Goal: Information Seeking & Learning: Learn about a topic

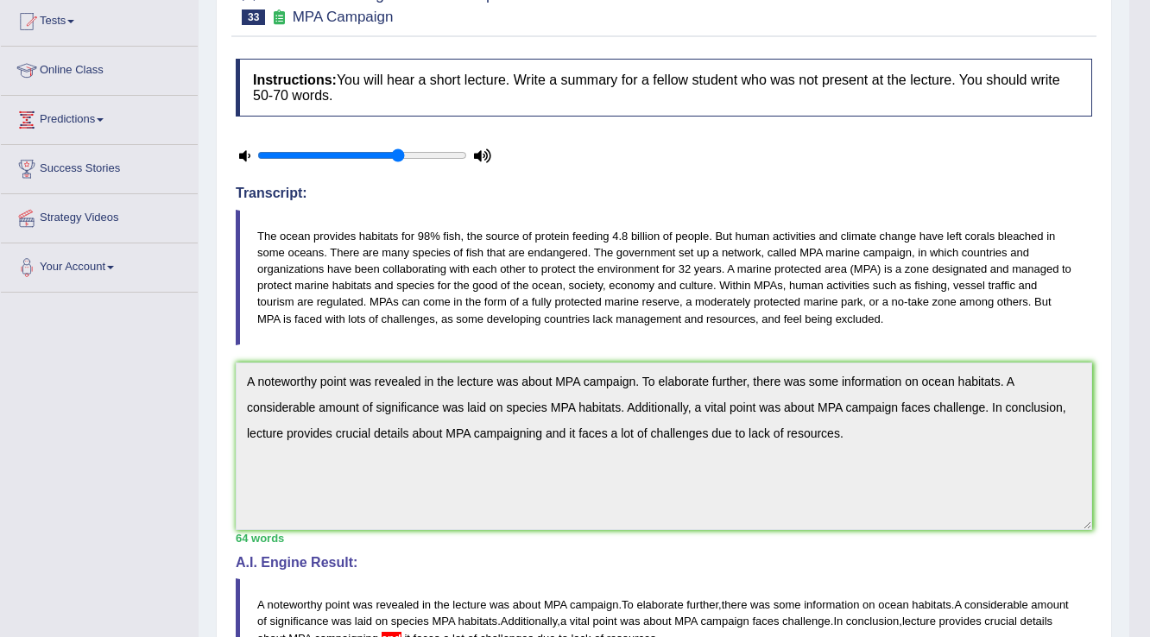
scroll to position [138, 0]
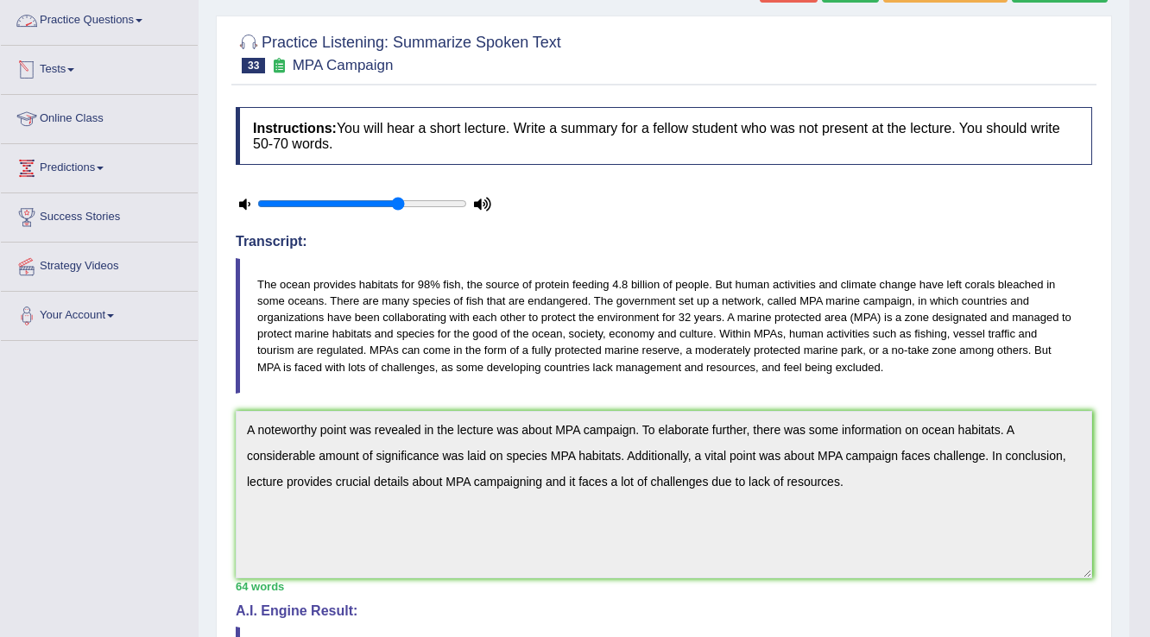
click at [119, 19] on link "Practice Questions" at bounding box center [99, 18] width 197 height 43
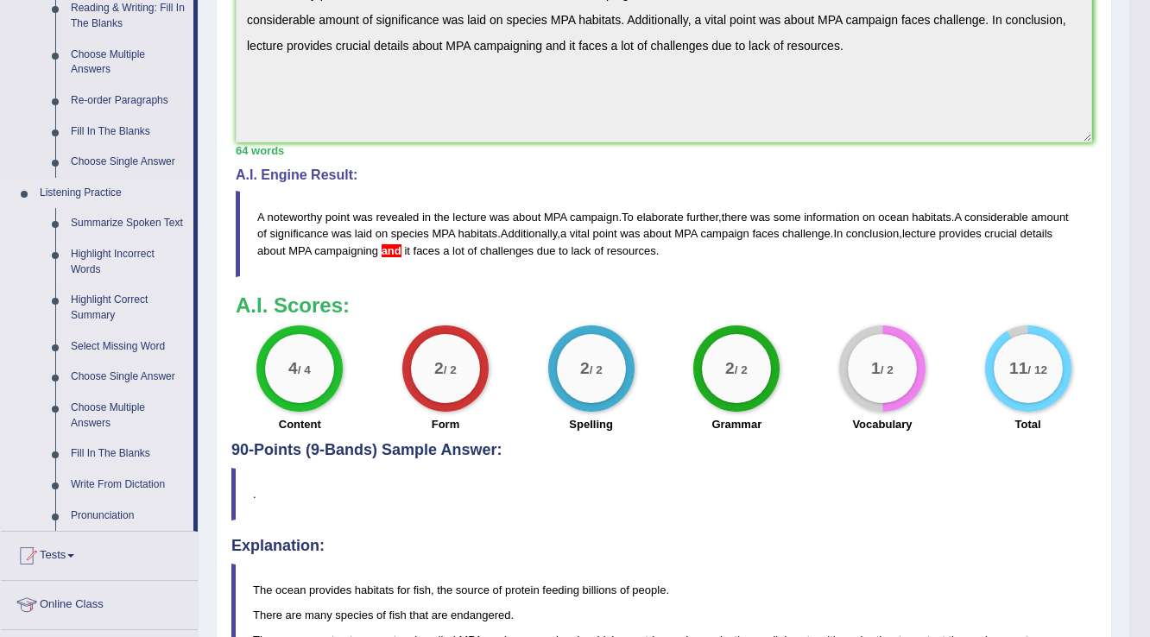
scroll to position [691, 0]
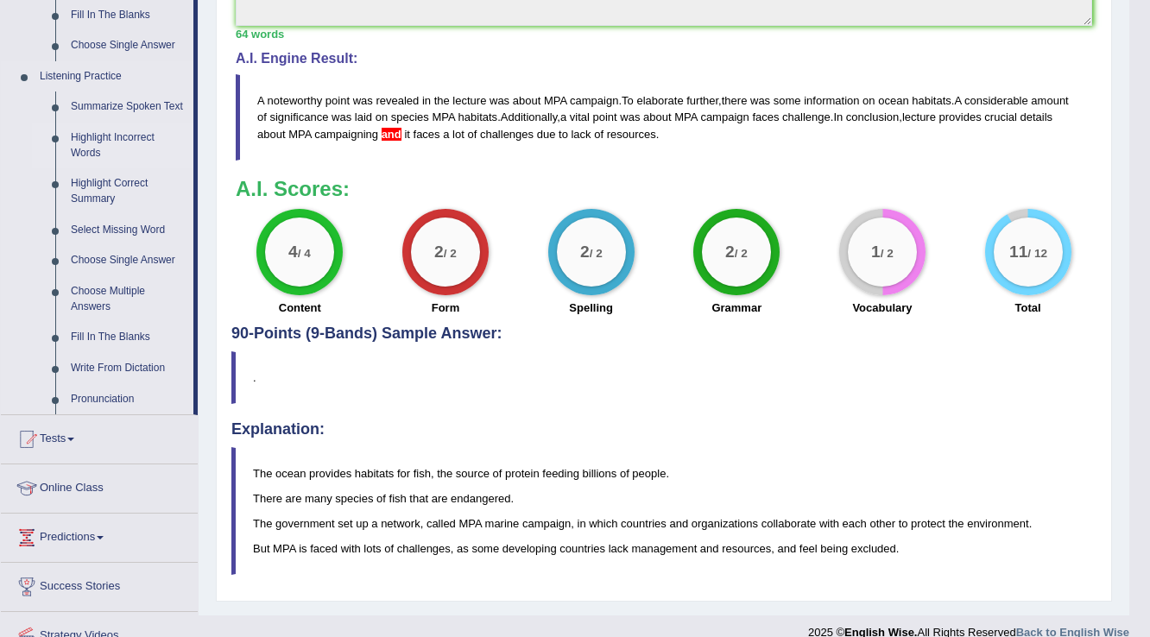
click at [97, 135] on link "Highlight Incorrect Words" at bounding box center [128, 146] width 130 height 46
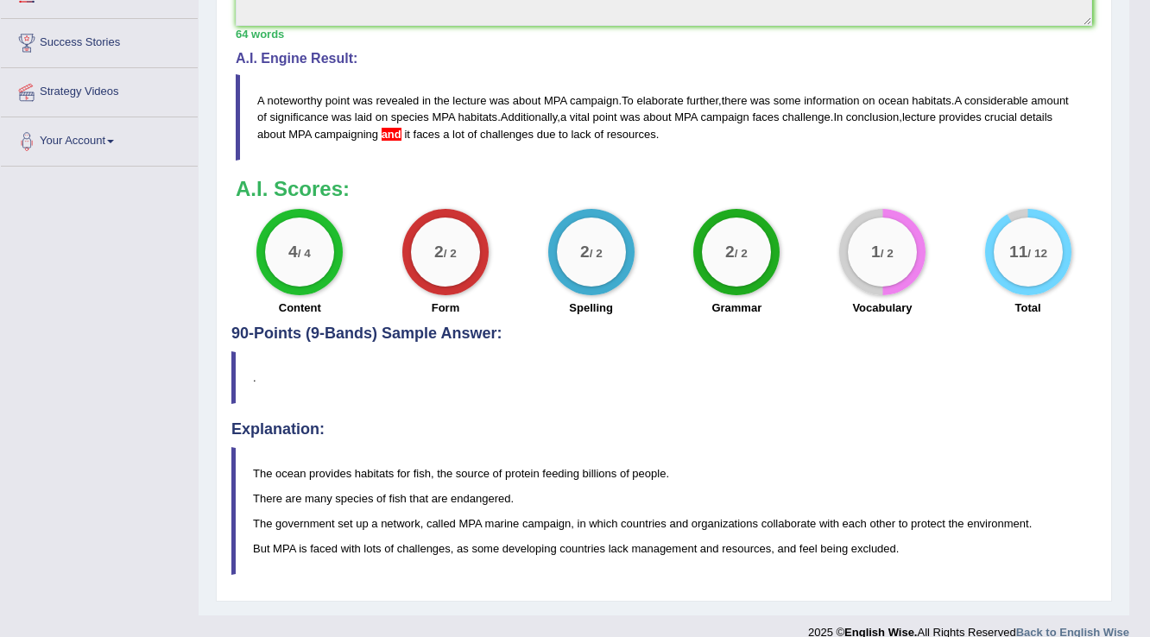
scroll to position [426, 0]
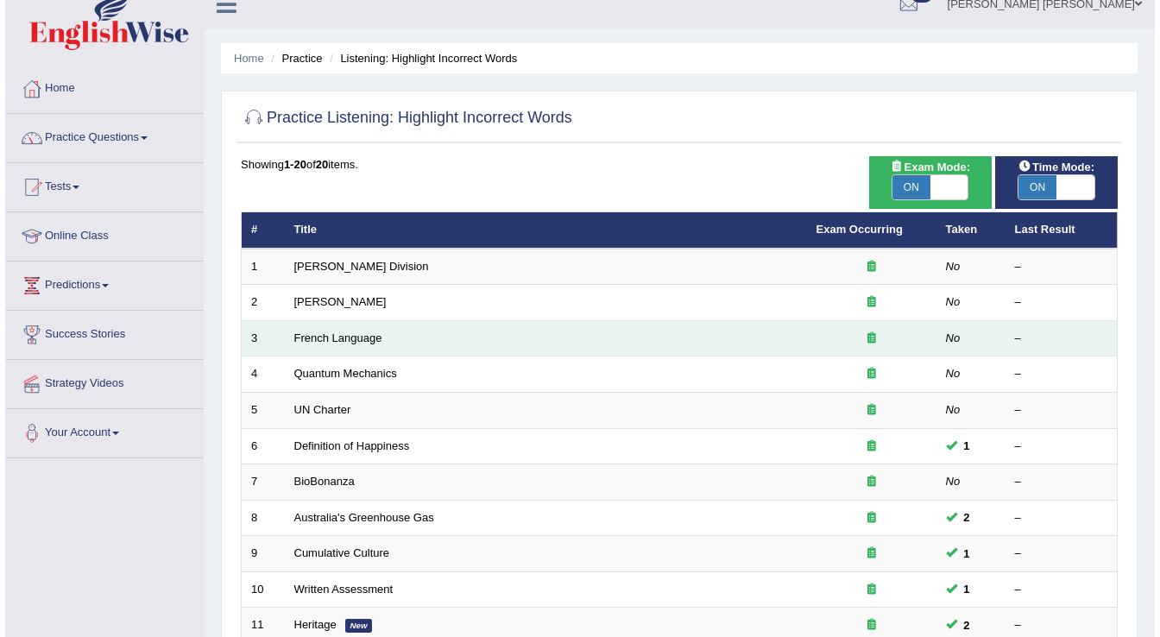
scroll to position [19, 0]
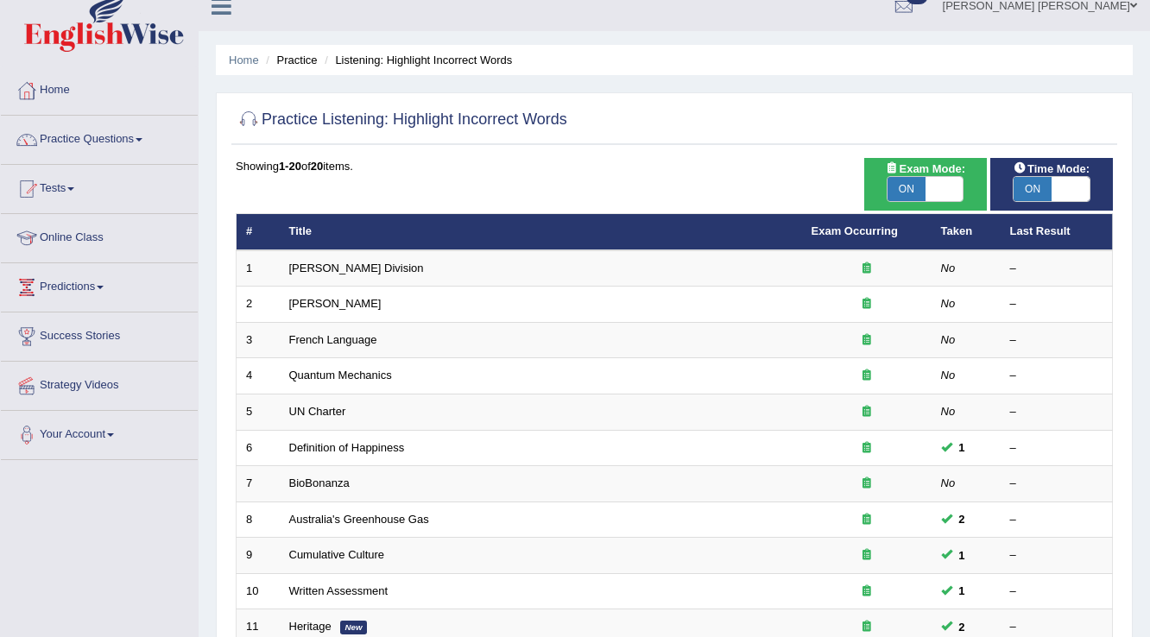
click at [896, 203] on div "Exam Mode: ON OFF" at bounding box center [925, 184] width 123 height 53
click at [906, 177] on span "ON" at bounding box center [906, 189] width 38 height 24
checkbox input "false"
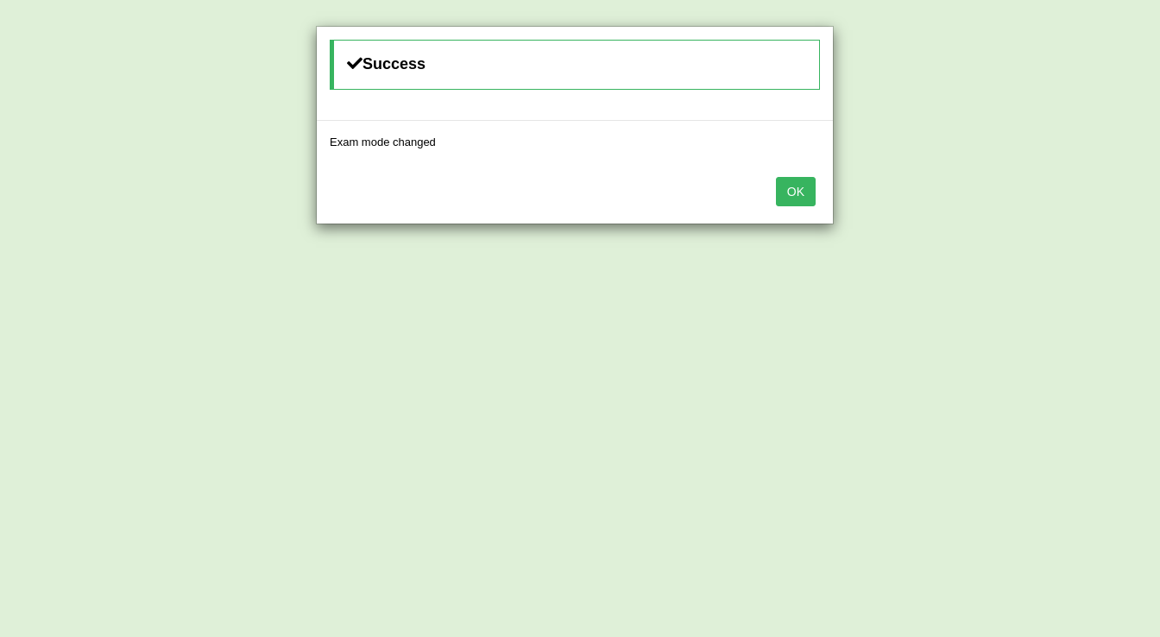
click at [809, 196] on button "OK" at bounding box center [796, 191] width 40 height 29
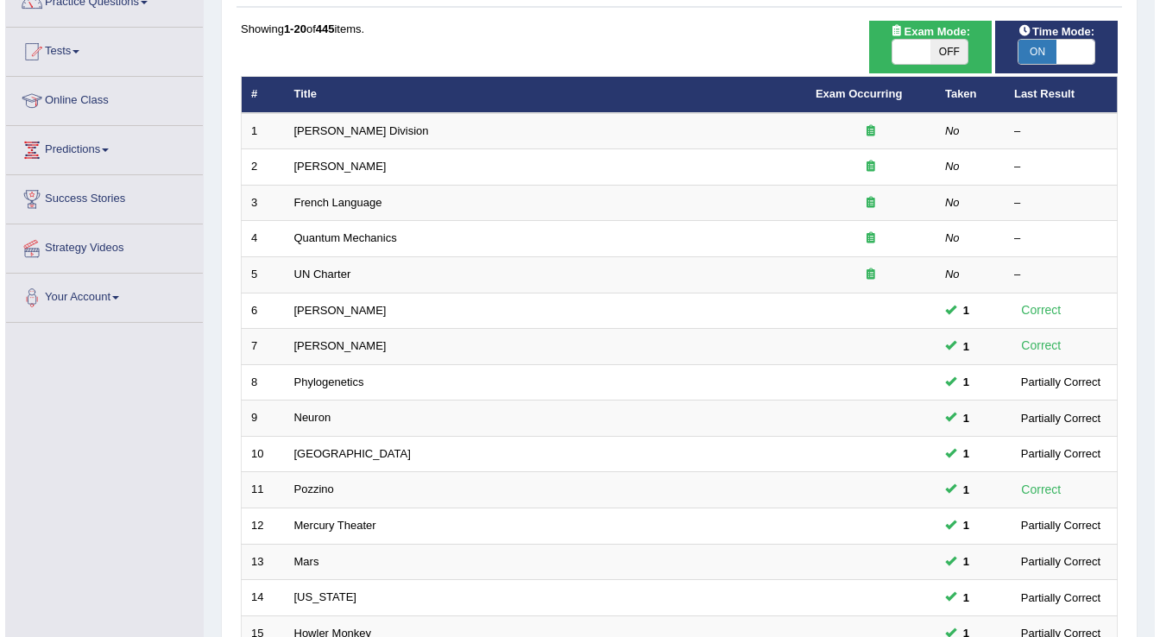
scroll to position [148, 0]
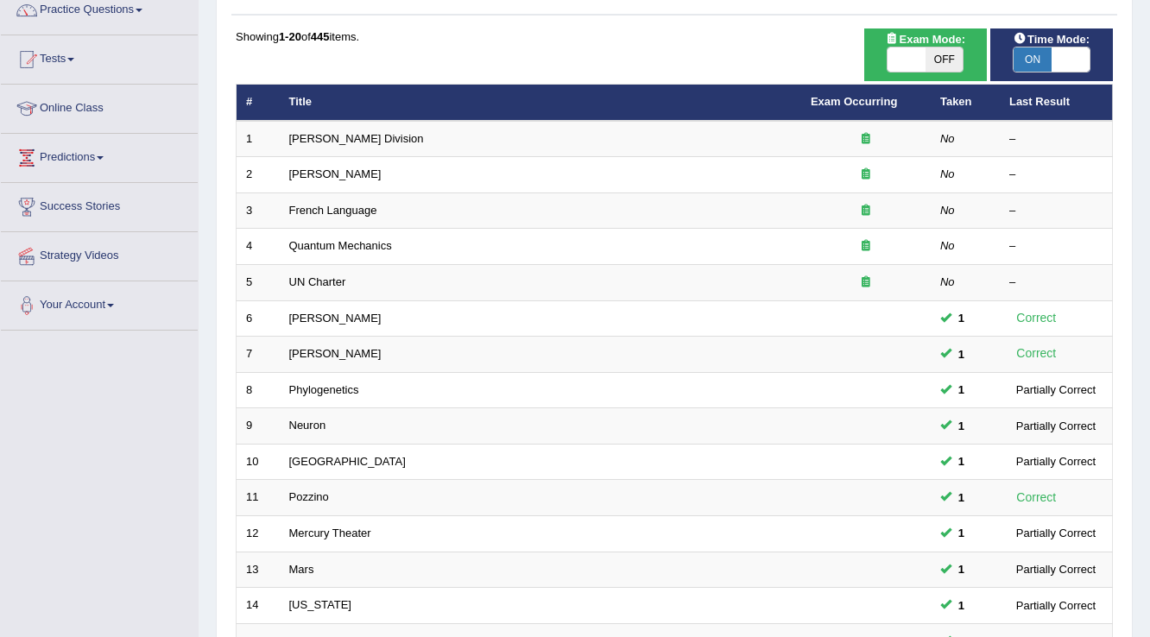
click at [939, 61] on span "OFF" at bounding box center [944, 59] width 38 height 24
checkbox input "true"
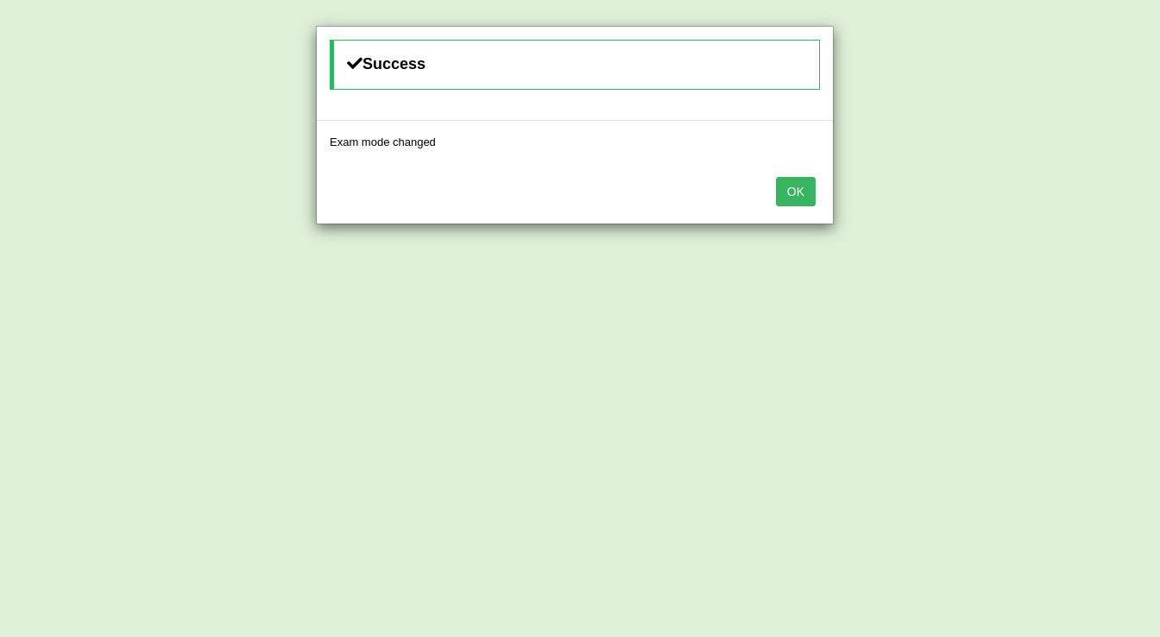
click at [784, 186] on button "OK" at bounding box center [796, 191] width 40 height 29
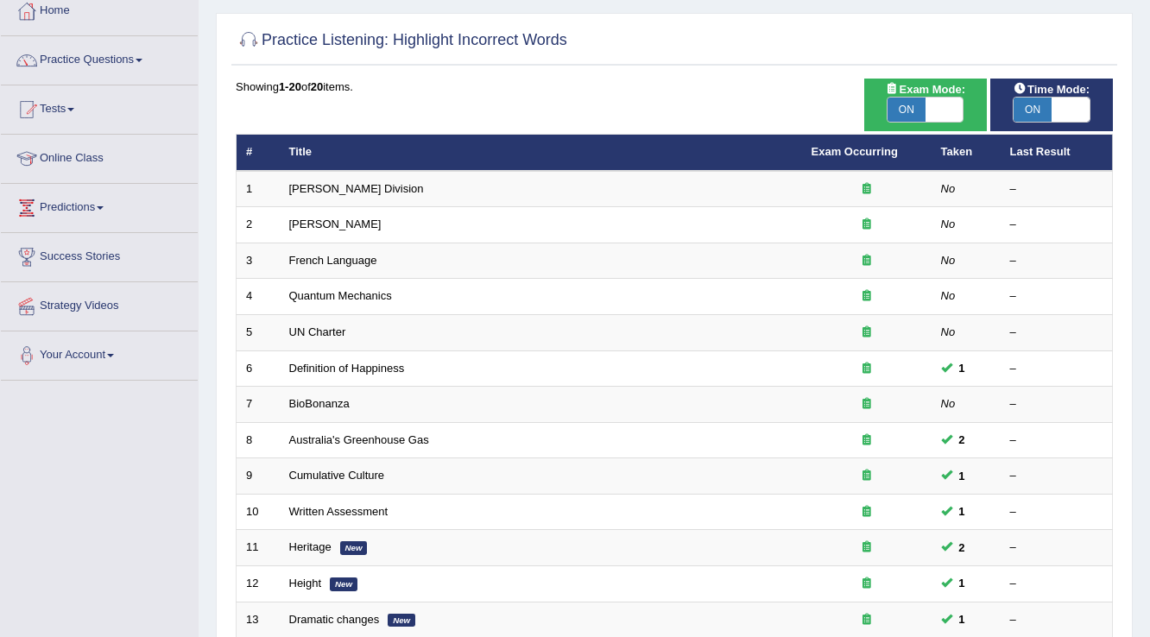
scroll to position [88, 0]
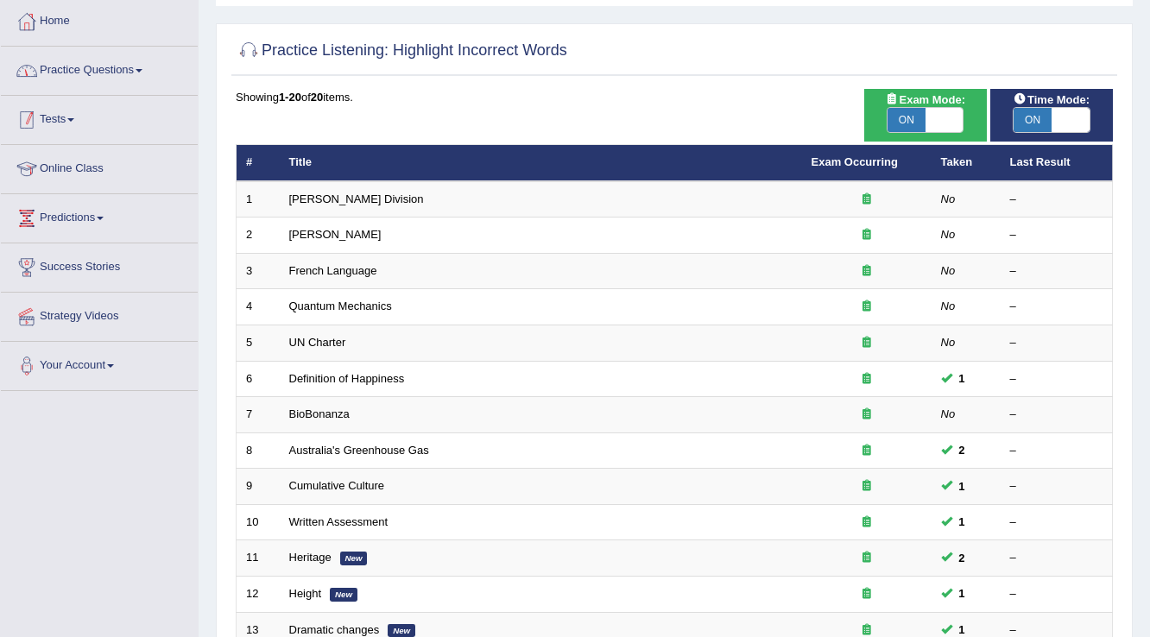
click at [138, 66] on link "Practice Questions" at bounding box center [99, 68] width 197 height 43
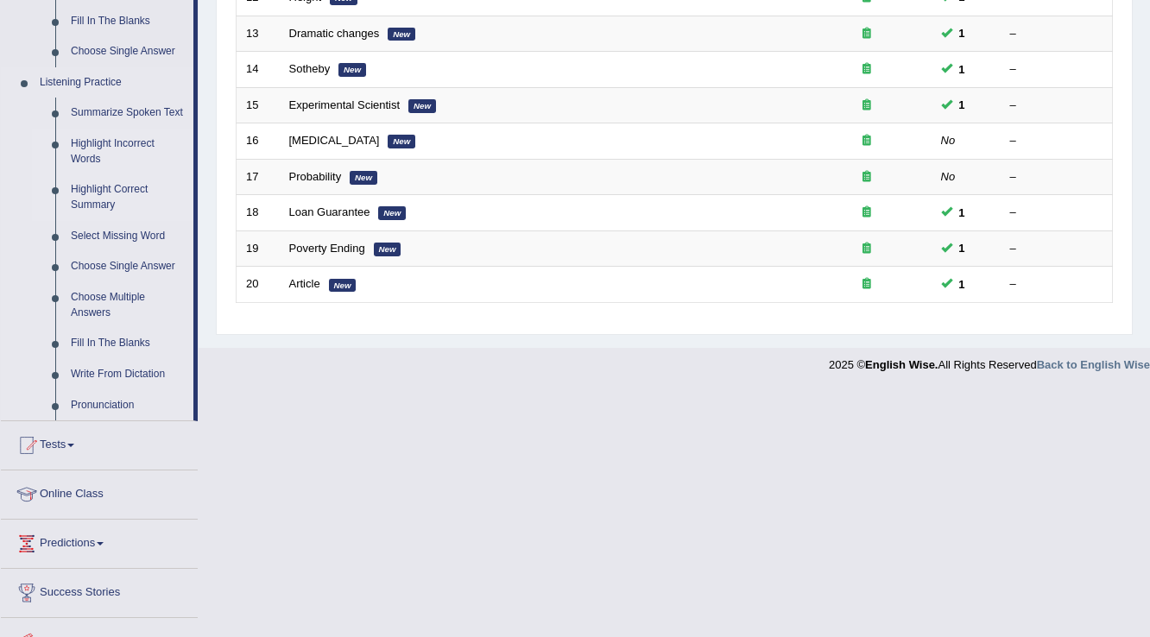
scroll to position [763, 0]
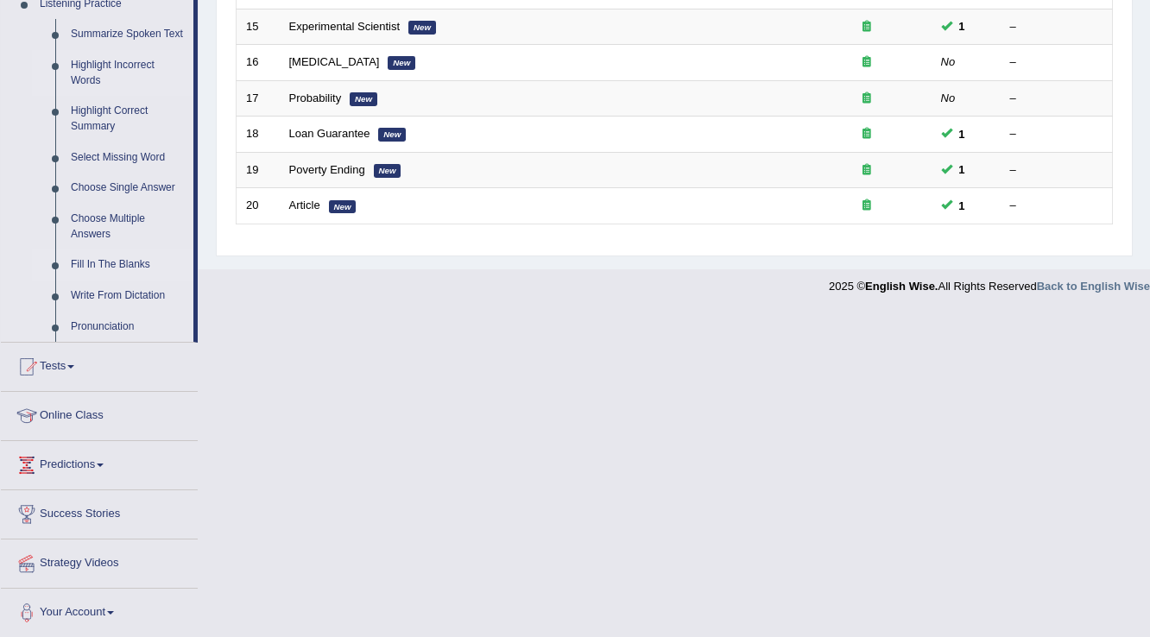
click at [110, 266] on link "Fill In The Blanks" at bounding box center [128, 264] width 130 height 31
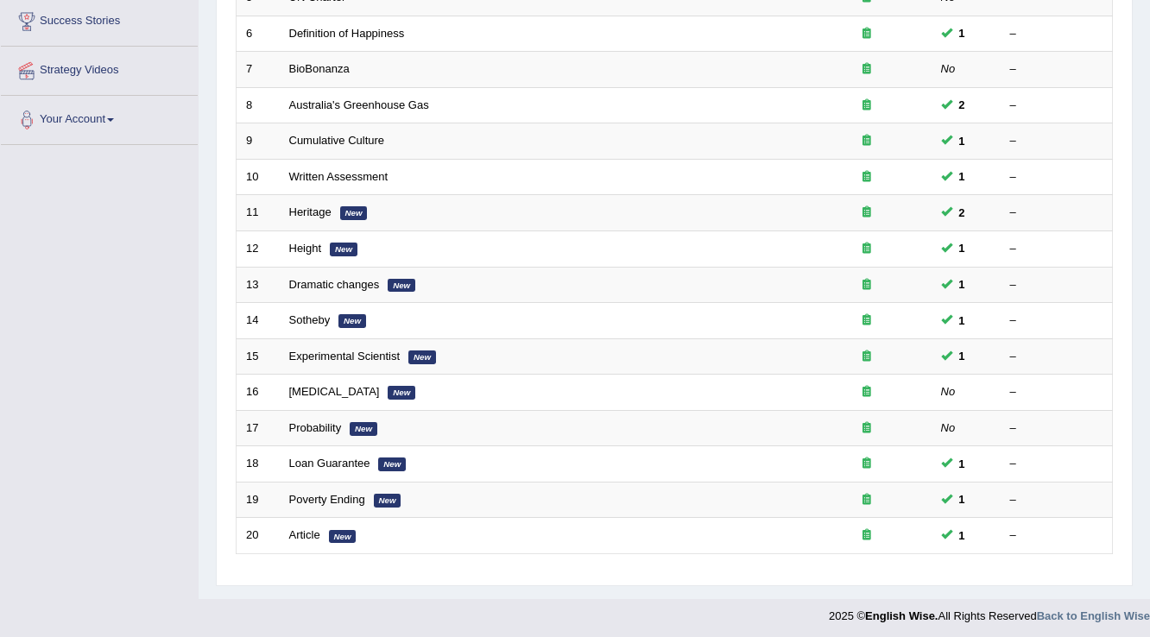
scroll to position [263, 0]
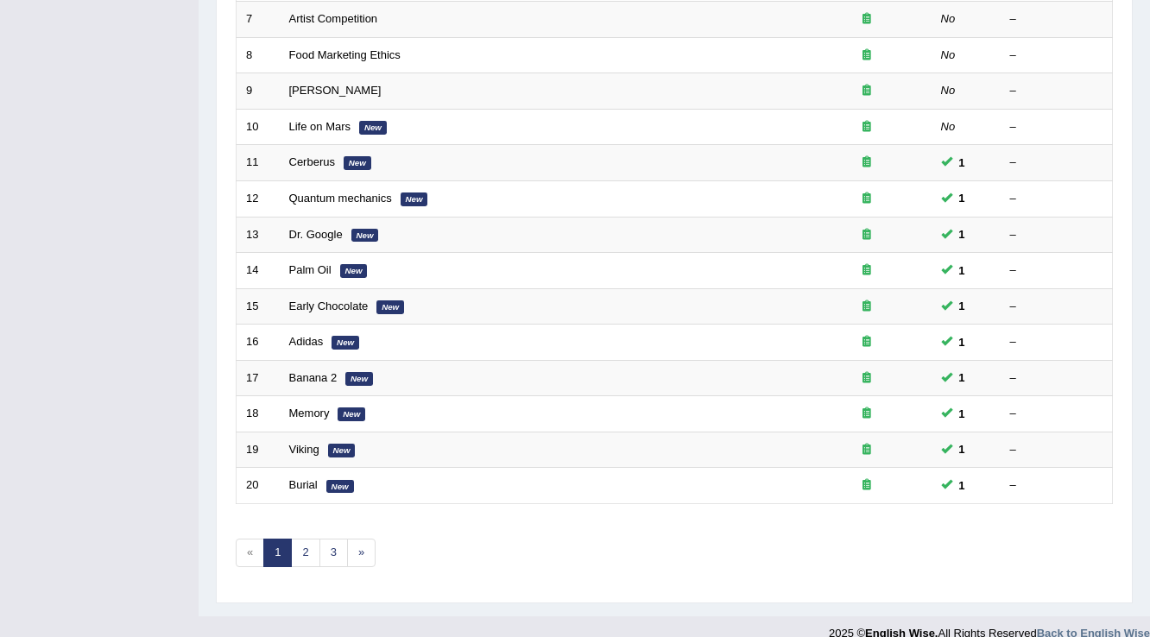
scroll to position [501, 0]
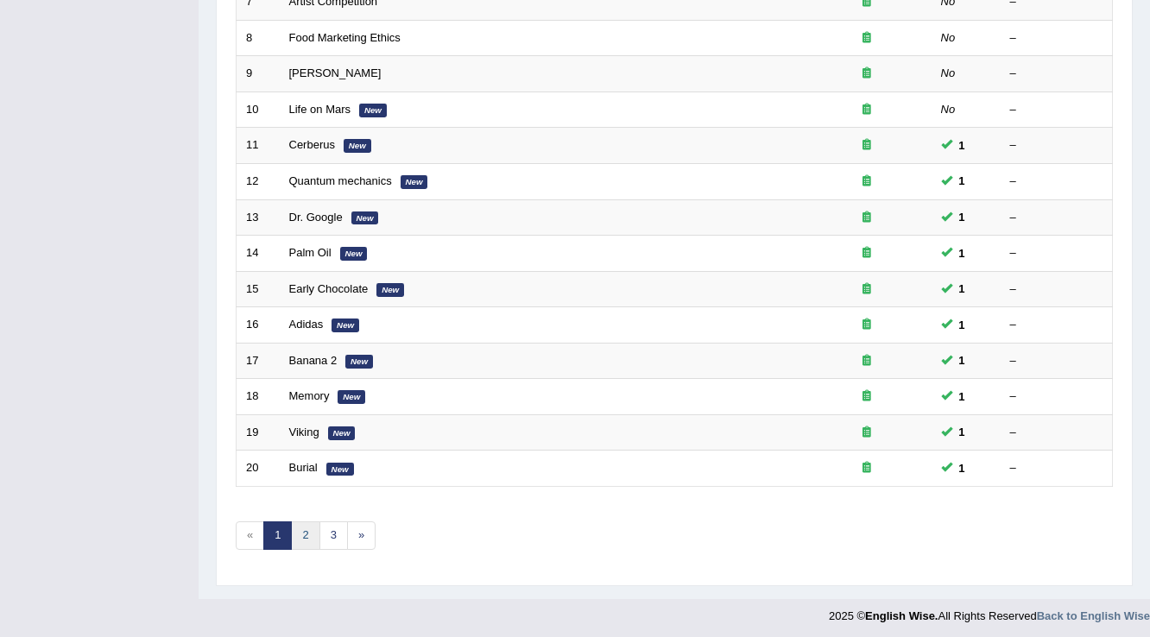
click at [305, 527] on link "2" at bounding box center [305, 535] width 28 height 28
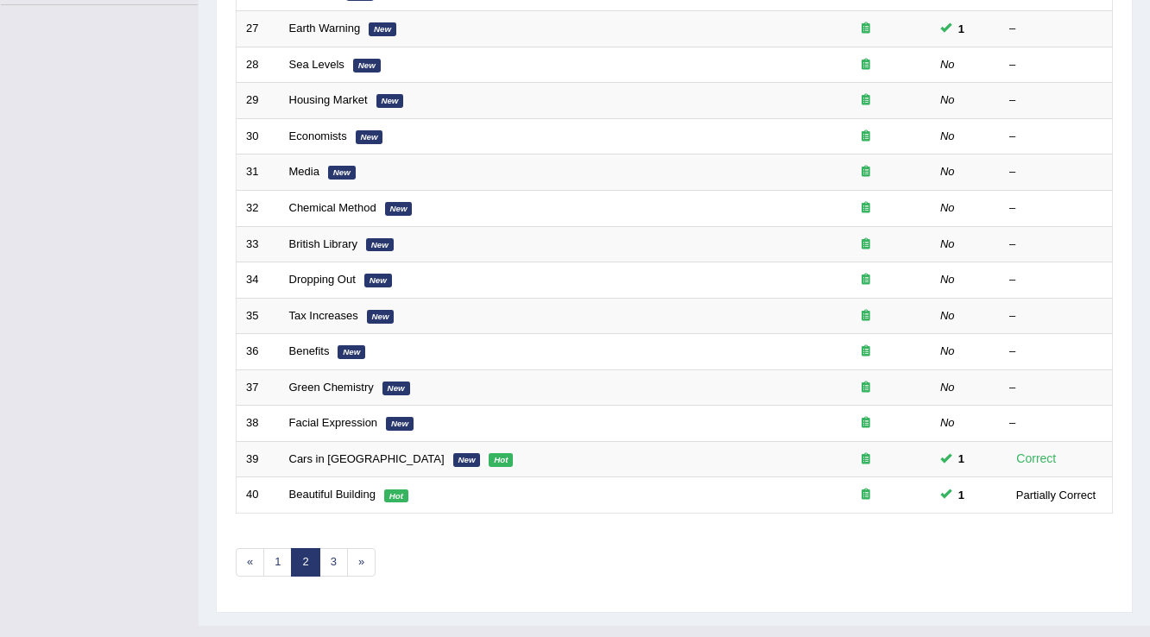
scroll to position [483, 0]
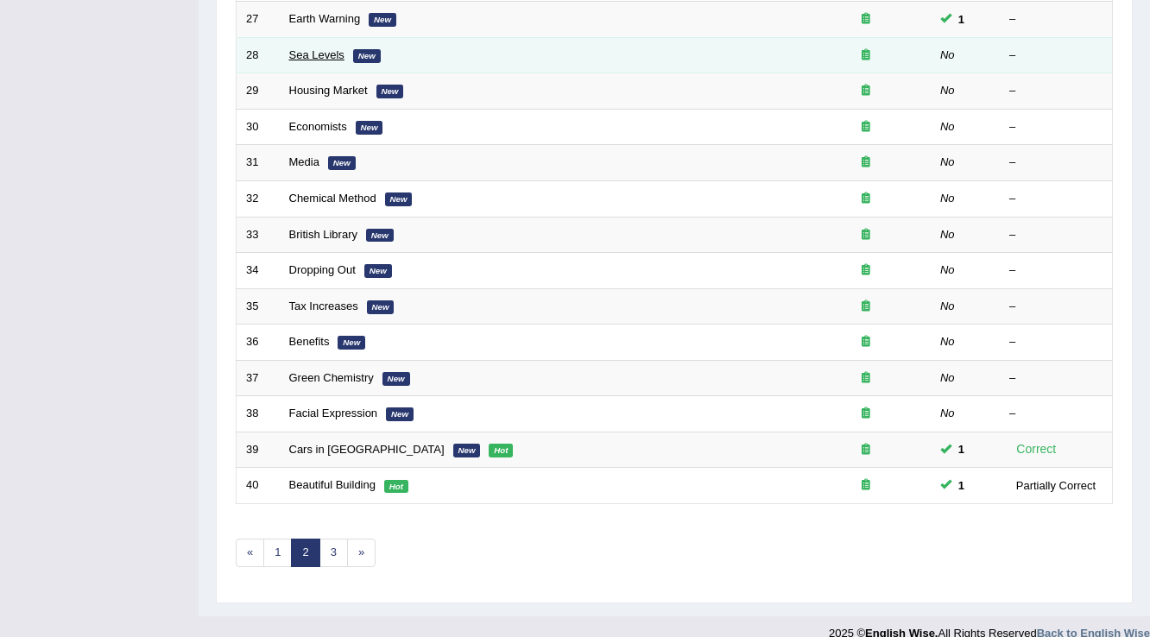
click at [311, 52] on link "Sea Levels" at bounding box center [316, 54] width 55 height 13
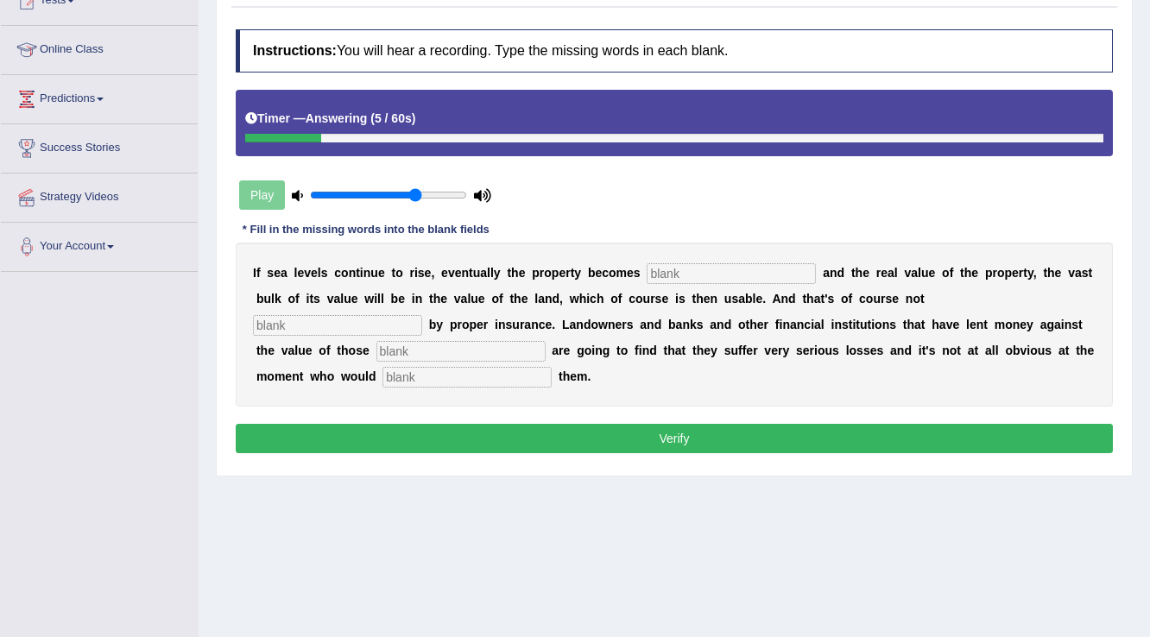
click at [703, 268] on input "text" at bounding box center [731, 273] width 169 height 21
type input "ADDITUDE"
click at [394, 325] on input "text" at bounding box center [337, 325] width 169 height 21
type input "ENSURED"
click at [738, 269] on input "ADDITUDE" at bounding box center [731, 273] width 169 height 21
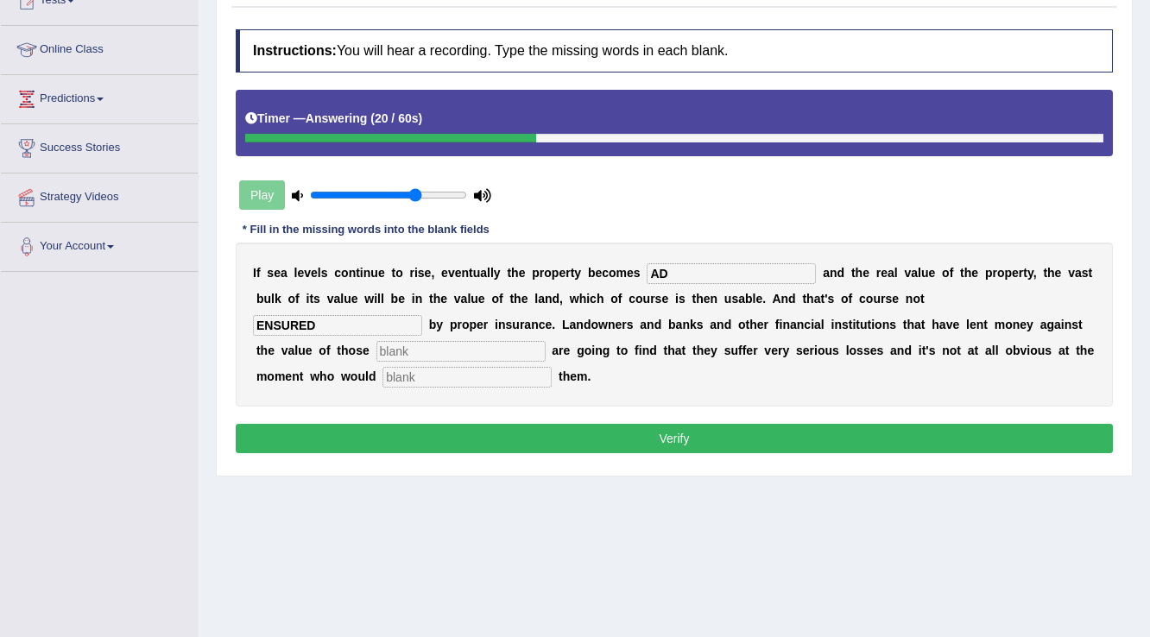
type input "A"
type input "additude"
click at [376, 319] on input "ENSURED" at bounding box center [337, 325] width 169 height 21
type input "E"
type input "ensured"
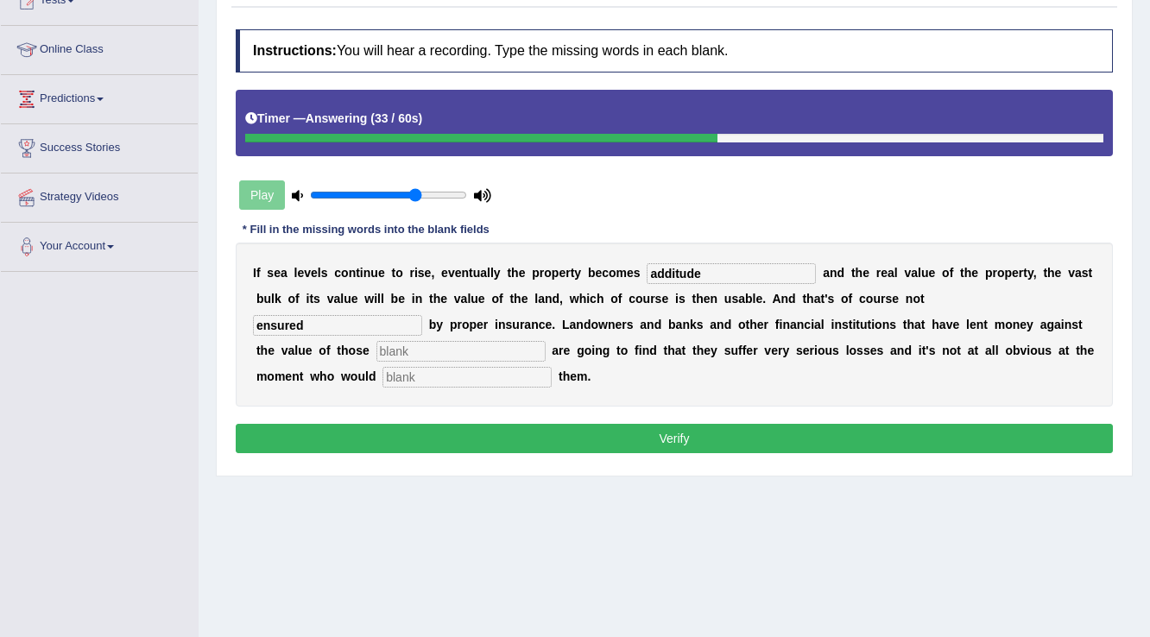
click at [394, 341] on input "text" at bounding box center [460, 351] width 169 height 21
type input "properties"
click at [394, 371] on input "text" at bounding box center [466, 377] width 169 height 21
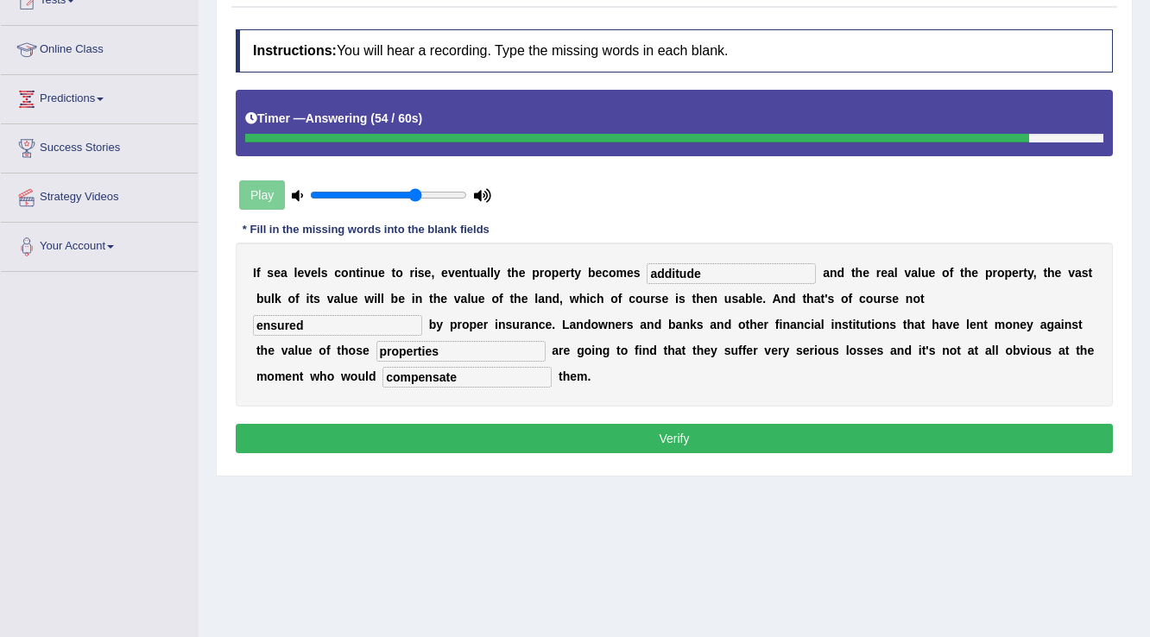
type input "compensate"
click at [445, 425] on button "Verify" at bounding box center [674, 438] width 877 height 29
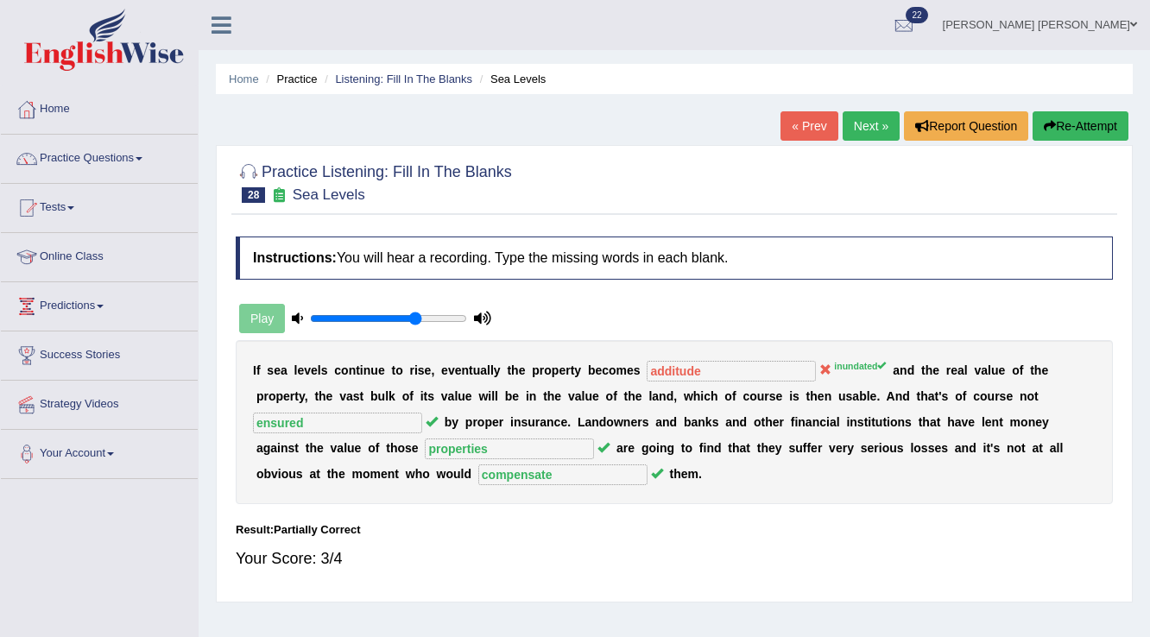
click at [853, 125] on link "Next »" at bounding box center [871, 125] width 57 height 29
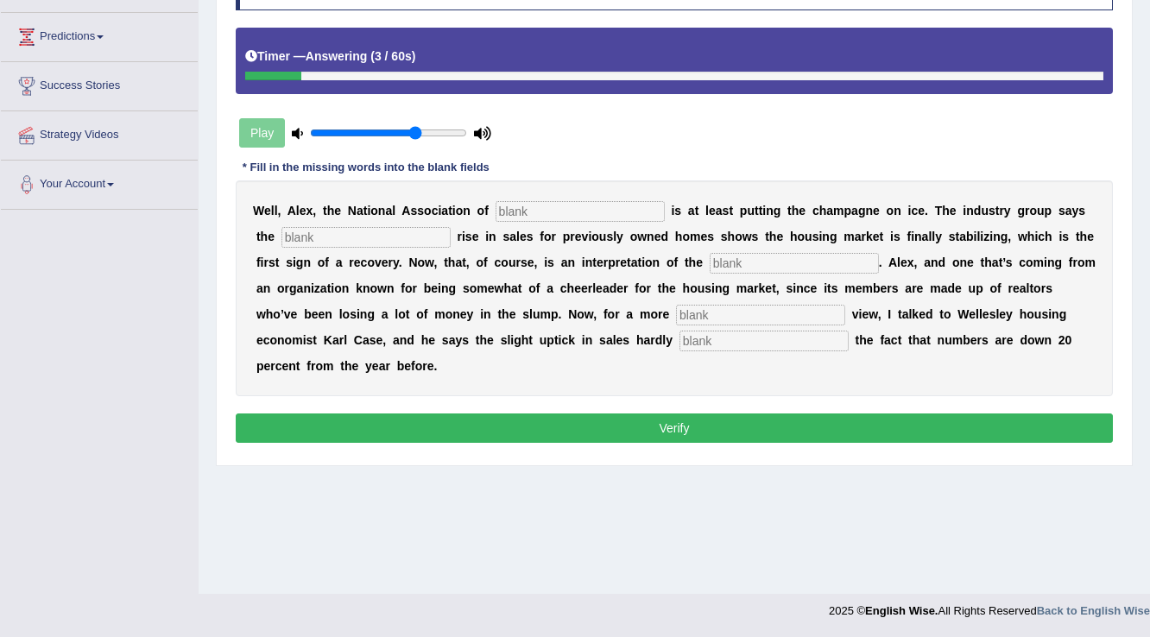
click at [573, 217] on input "text" at bounding box center [579, 211] width 169 height 21
type input "realtors"
click at [414, 235] on input "text" at bounding box center [365, 237] width 169 height 21
type input "slight"
click at [767, 256] on input "text" at bounding box center [794, 263] width 169 height 21
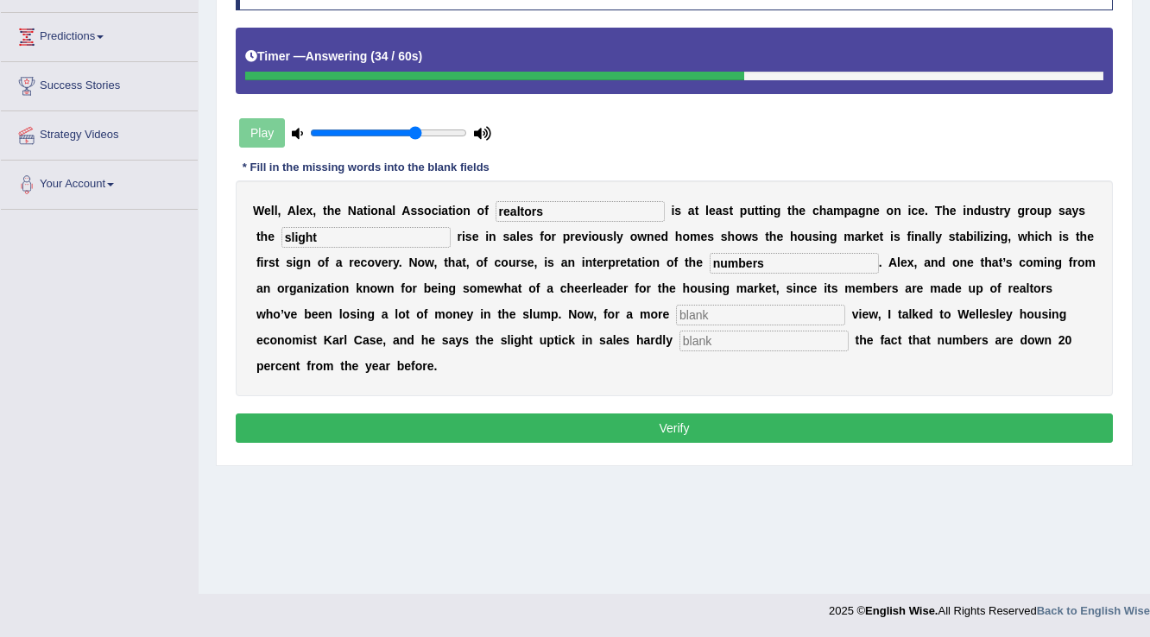
type input "numbers"
click at [760, 320] on input "text" at bounding box center [760, 315] width 169 height 21
type input "suburn"
click at [758, 345] on input "text" at bounding box center [763, 341] width 169 height 21
type input "offsets"
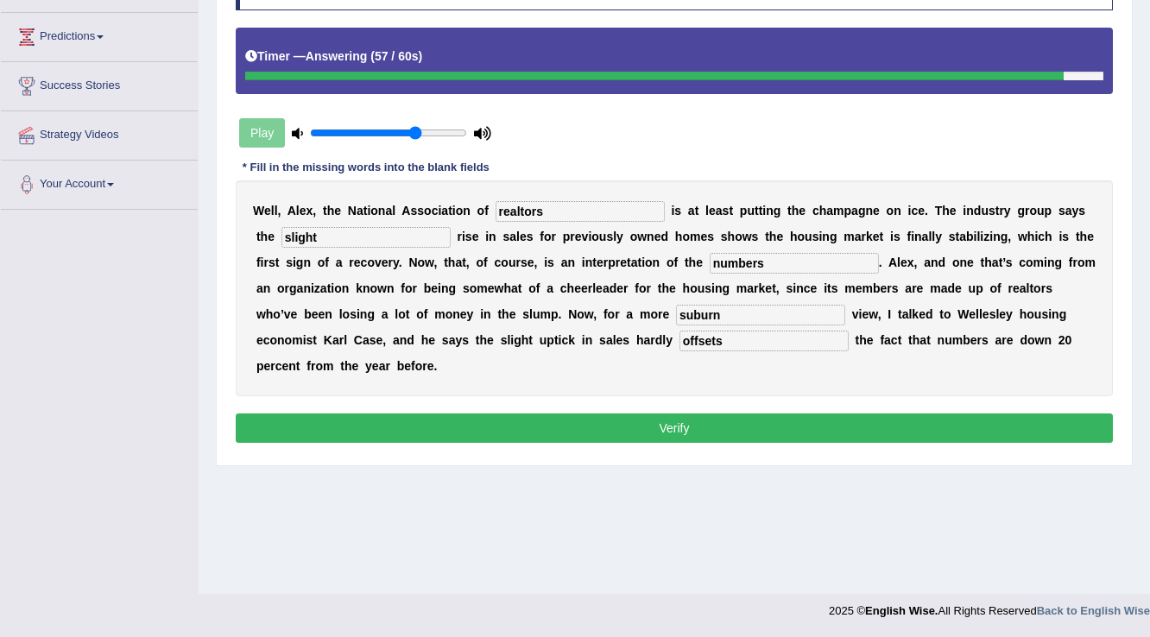
click at [754, 409] on div "Instructions: You will hear a recording. Type the missing words in each blank. …" at bounding box center [674, 207] width 886 height 497
click at [754, 421] on button "Verify" at bounding box center [674, 427] width 877 height 29
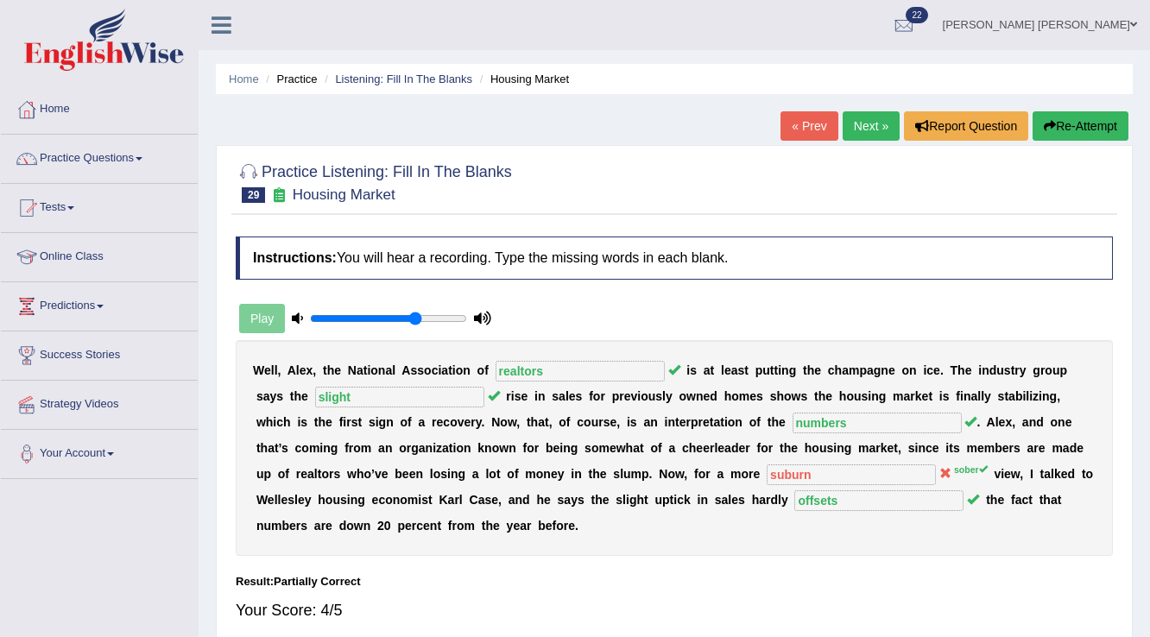
click at [874, 128] on link "Next »" at bounding box center [871, 125] width 57 height 29
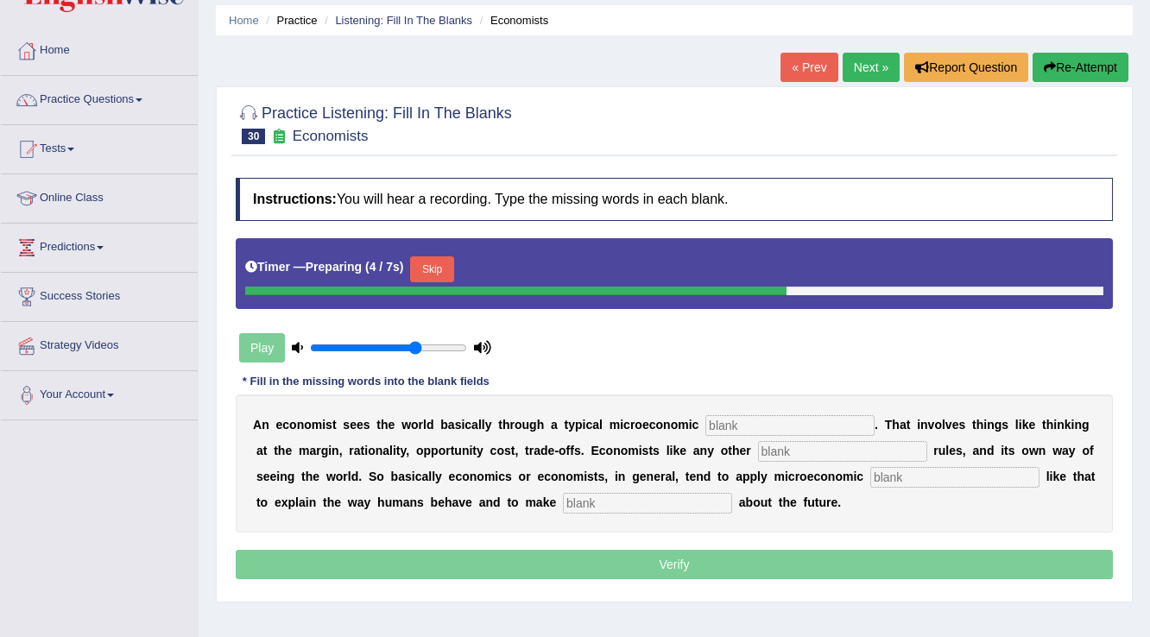
scroll to position [207, 0]
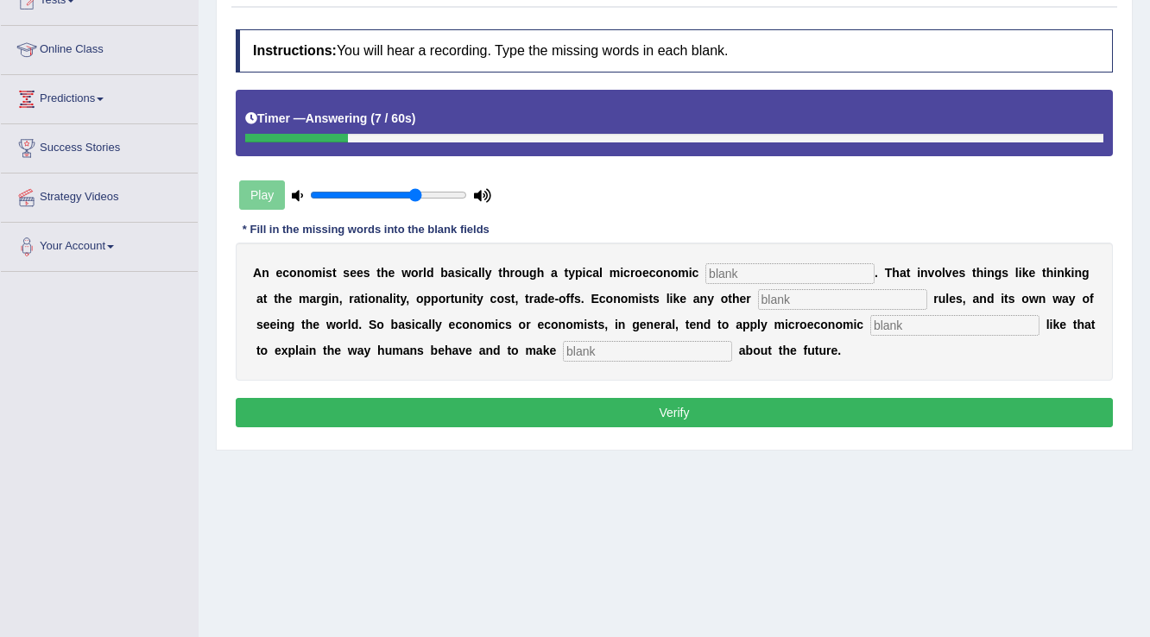
click at [784, 270] on input "text" at bounding box center [789, 273] width 169 height 21
type input "toolkit"
click at [818, 293] on input "text" at bounding box center [842, 299] width 169 height 21
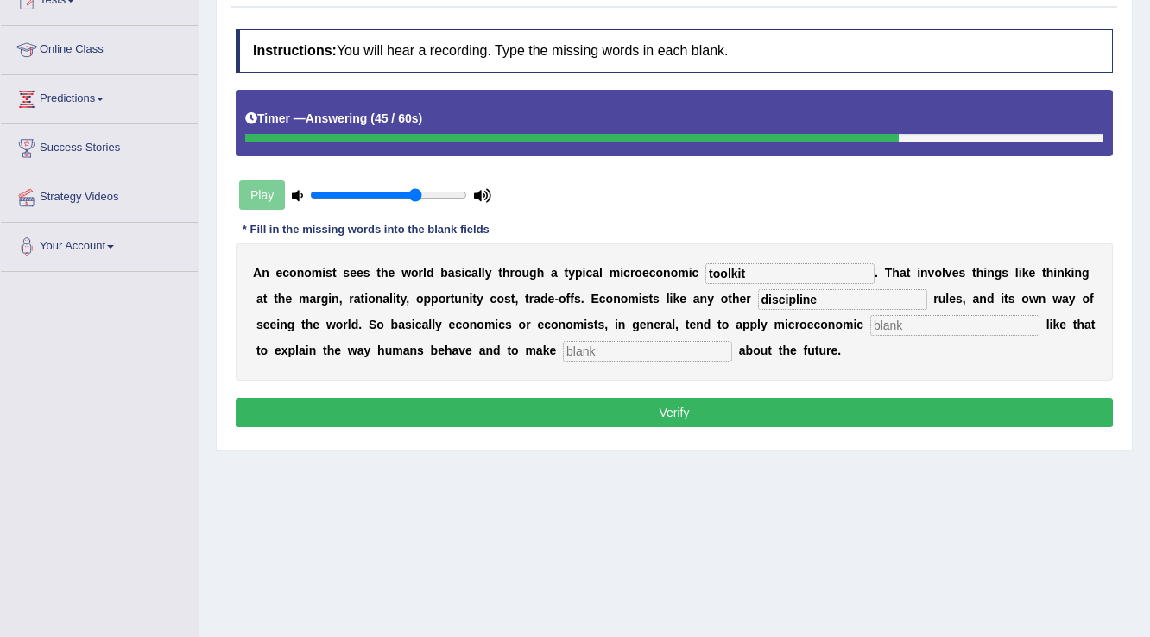
type input "discipline"
click at [905, 328] on input "text" at bounding box center [954, 325] width 169 height 21
type input "concedts"
click at [711, 347] on input "text" at bounding box center [647, 351] width 169 height 21
type input "pedo"
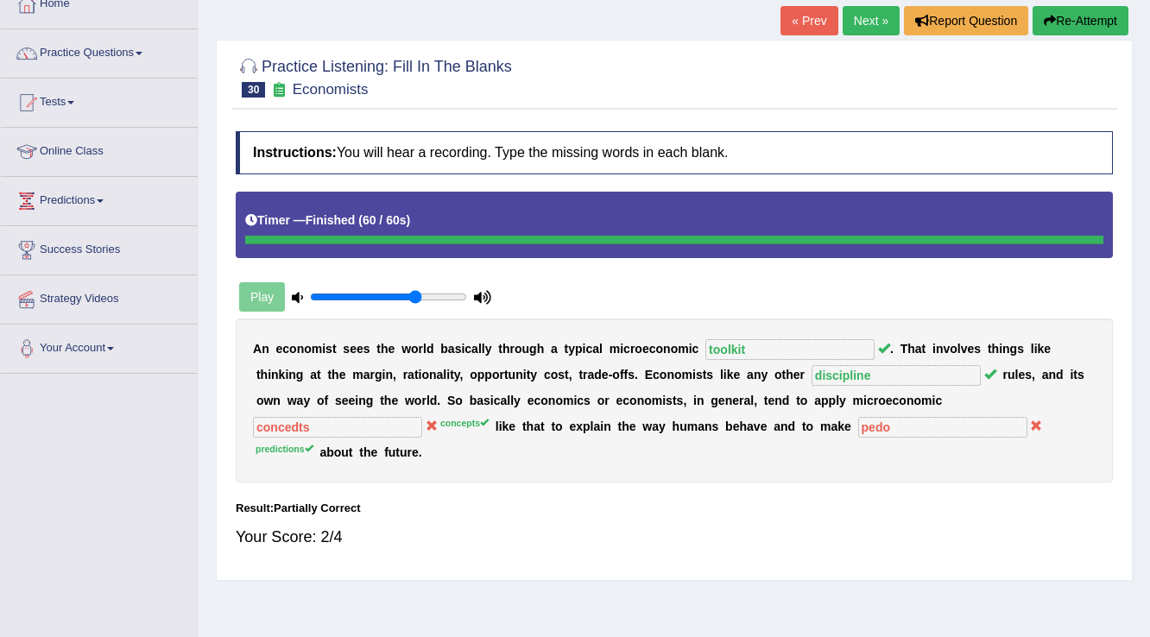
scroll to position [0, 0]
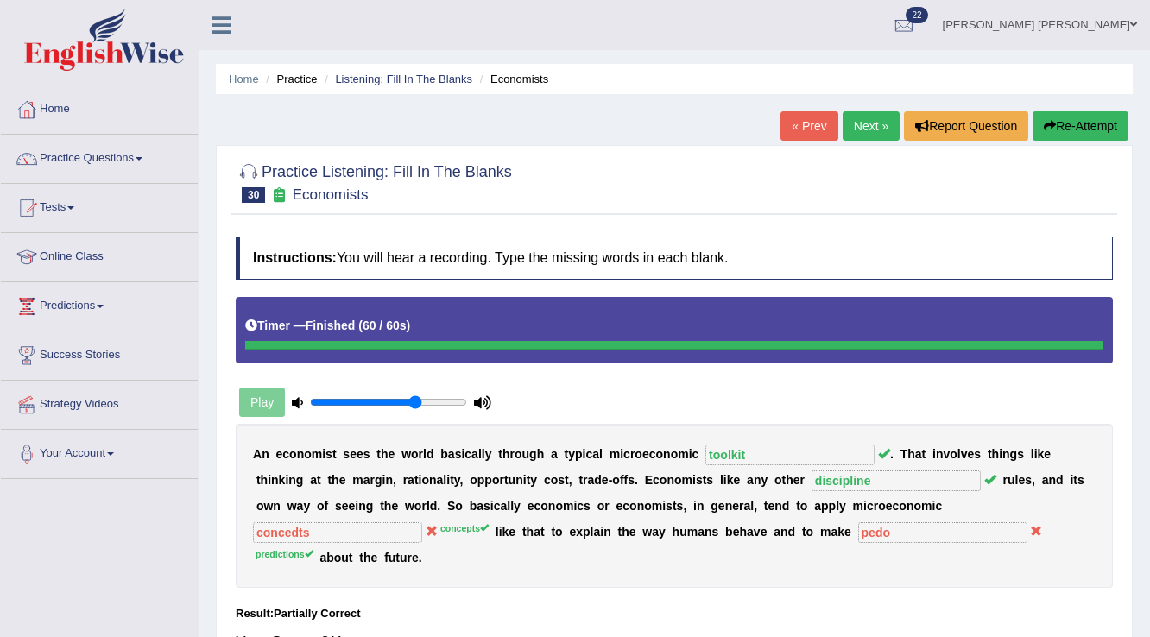
click at [1055, 137] on button "Re-Attempt" at bounding box center [1080, 125] width 96 height 29
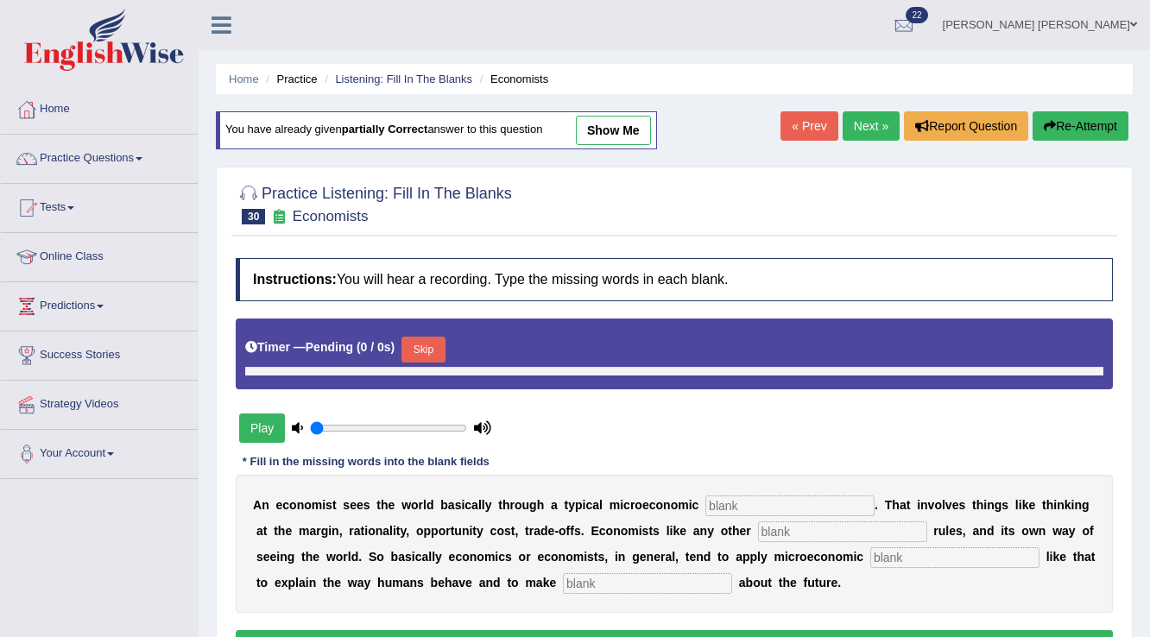
type input "0.7"
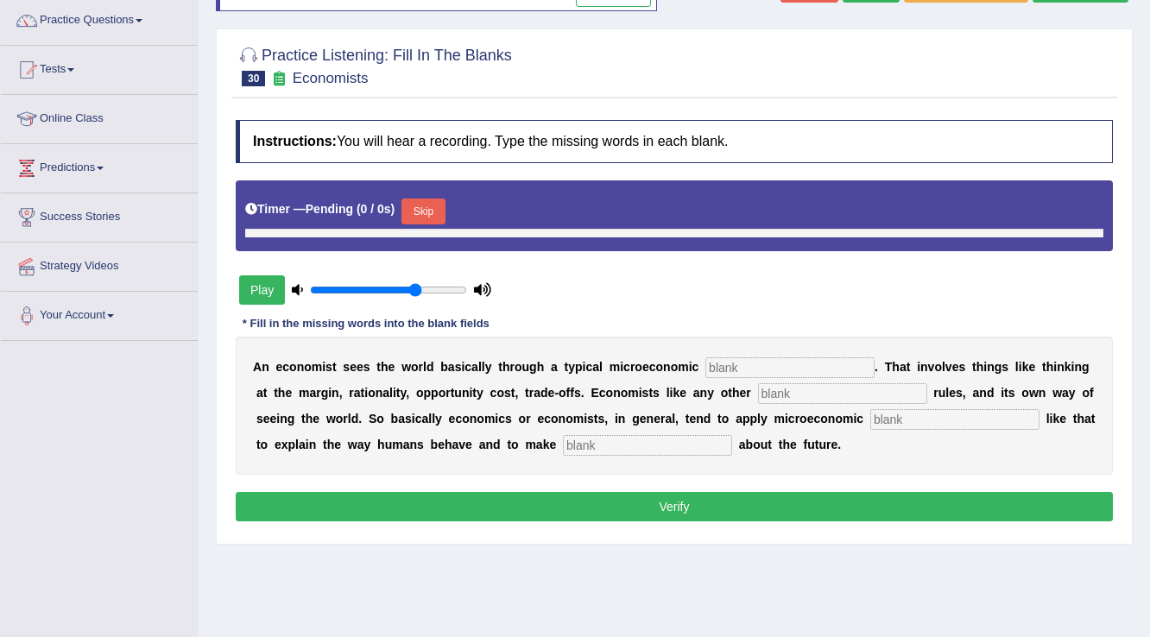
click at [784, 363] on input "text" at bounding box center [789, 367] width 169 height 21
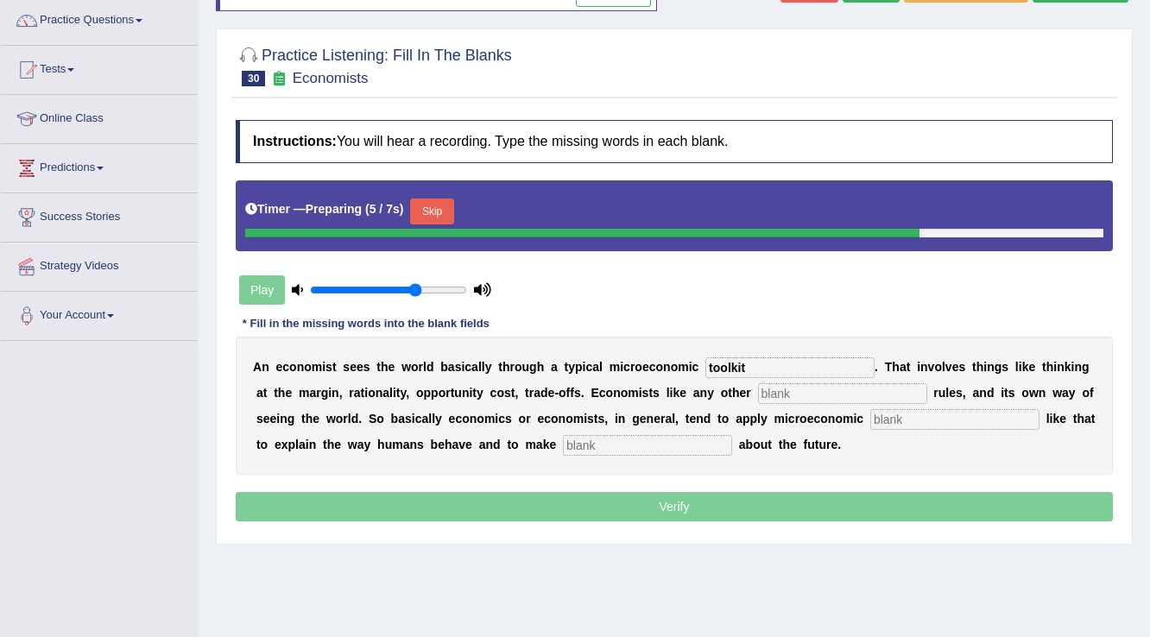
type input "toolkit"
click at [780, 394] on input "text" at bounding box center [842, 393] width 169 height 21
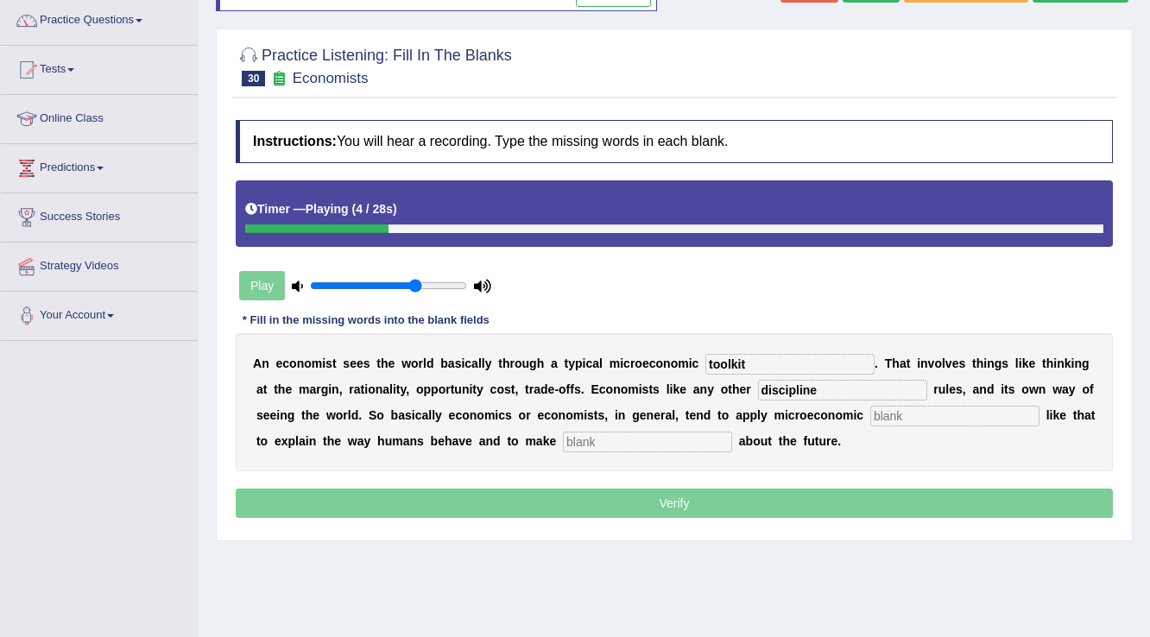
type input "discipline"
click at [939, 413] on input "text" at bounding box center [954, 416] width 169 height 21
type input "concepts"
click at [641, 444] on input "text" at bounding box center [647, 442] width 169 height 21
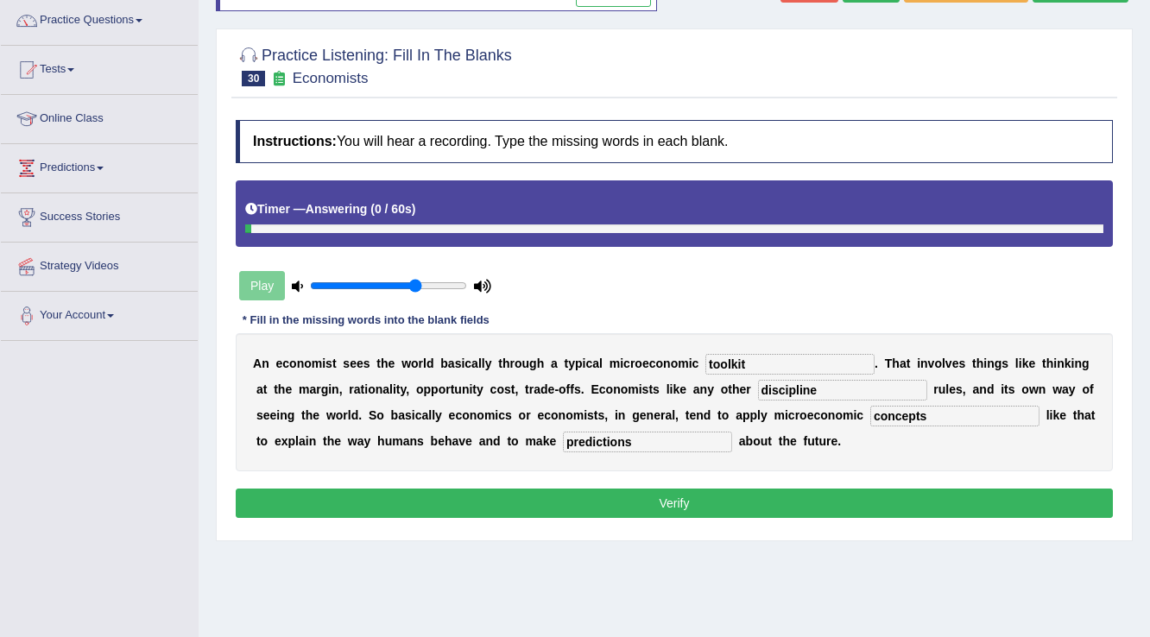
type input "predictions"
click at [636, 492] on button "Verify" at bounding box center [674, 503] width 877 height 29
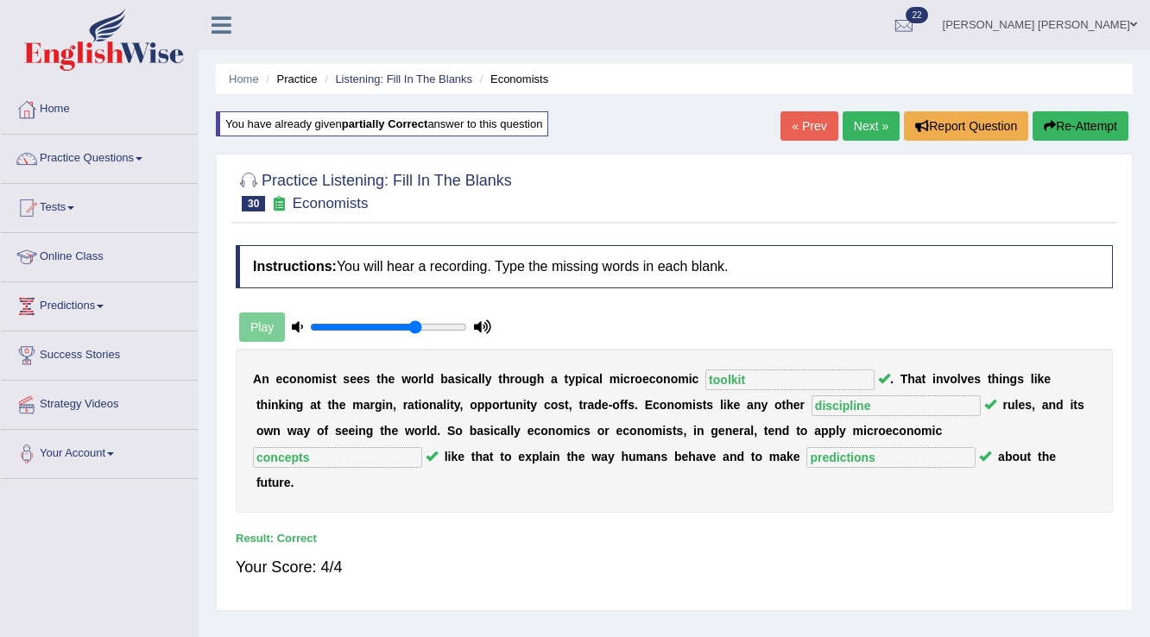
click at [870, 124] on link "Next »" at bounding box center [871, 125] width 57 height 29
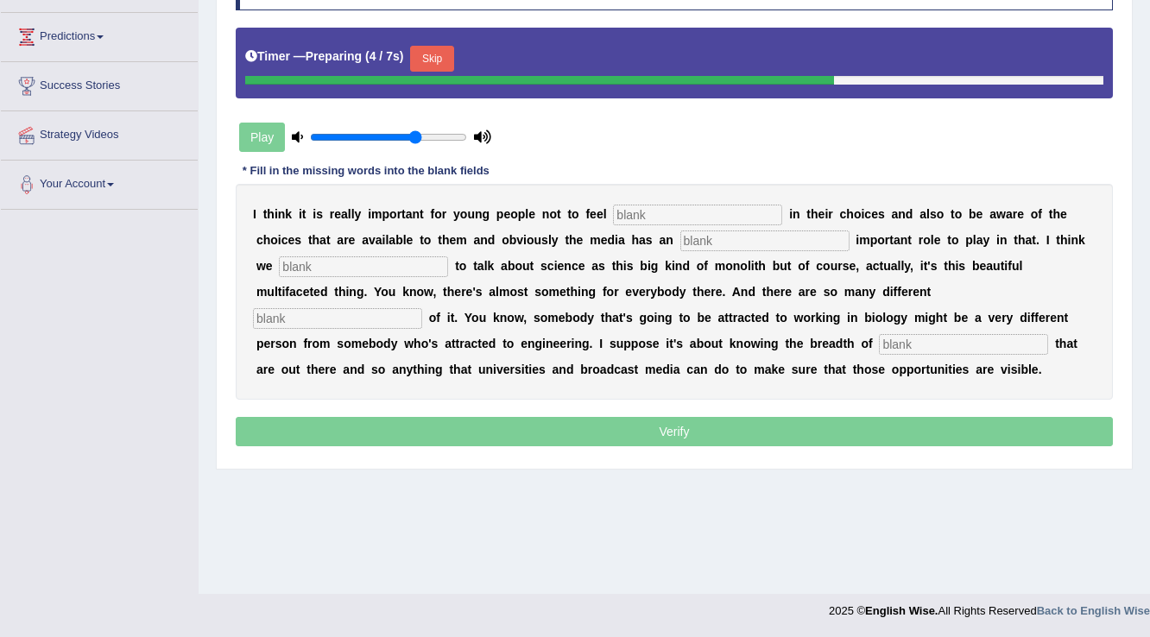
click at [860, 147] on div "Instructions: You will hear a recording. Type the missing words in each blank. …" at bounding box center [674, 210] width 886 height 502
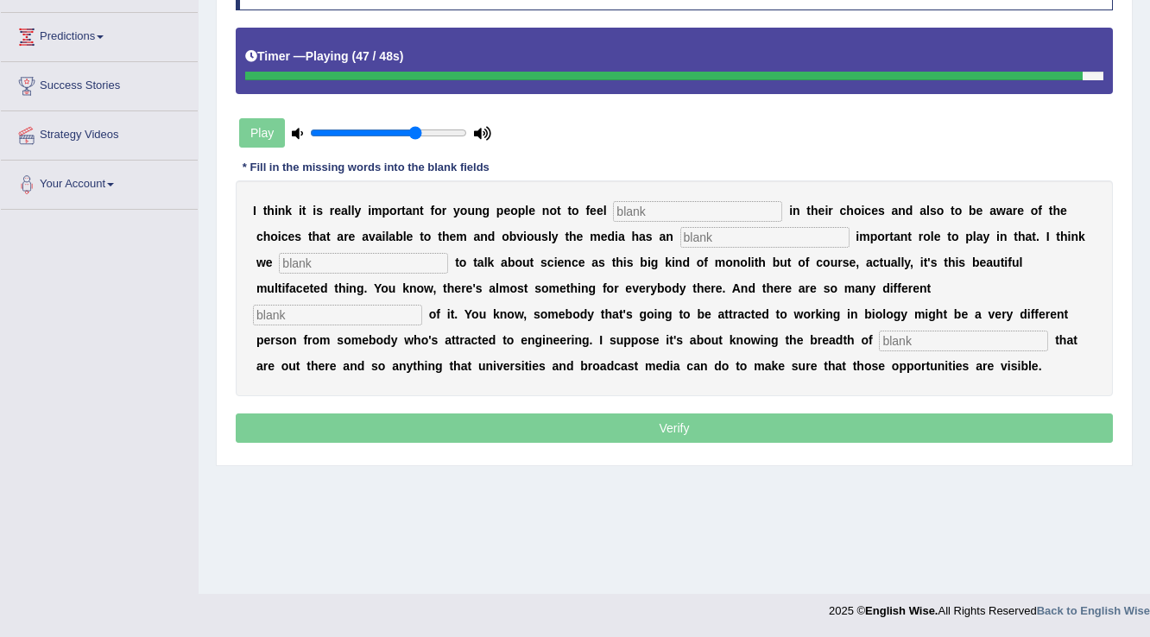
click at [727, 201] on input "text" at bounding box center [697, 211] width 169 height 21
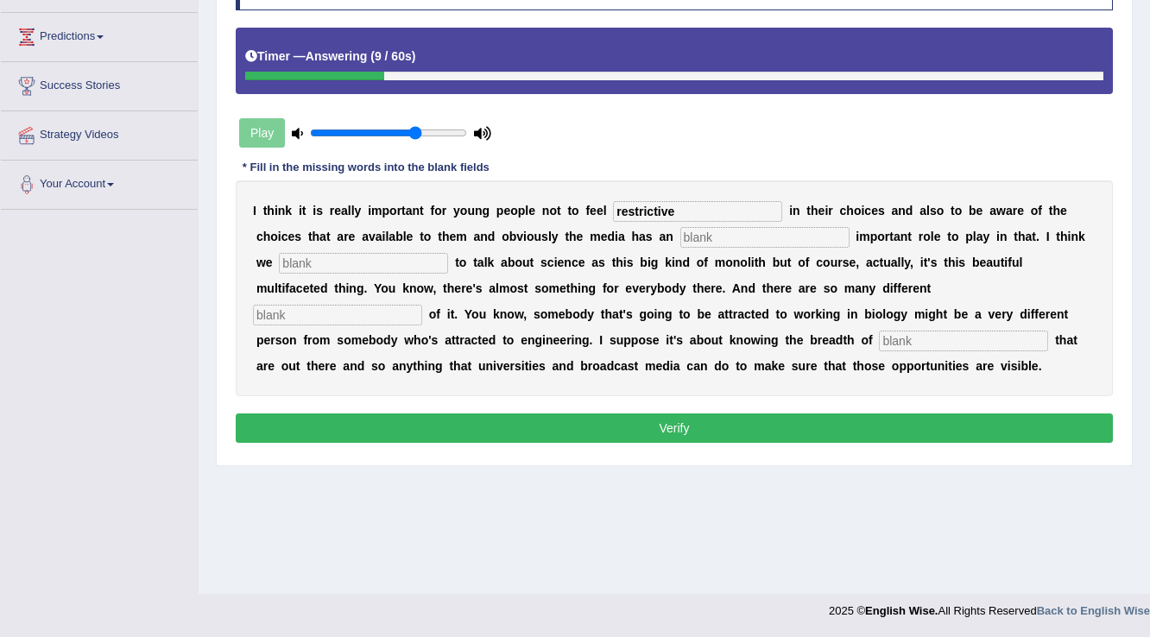
type input "restrictive"
click at [723, 235] on input "text" at bounding box center [764, 237] width 169 height 21
type input "incredibaly"
click at [377, 253] on input "text" at bounding box center [363, 263] width 169 height 21
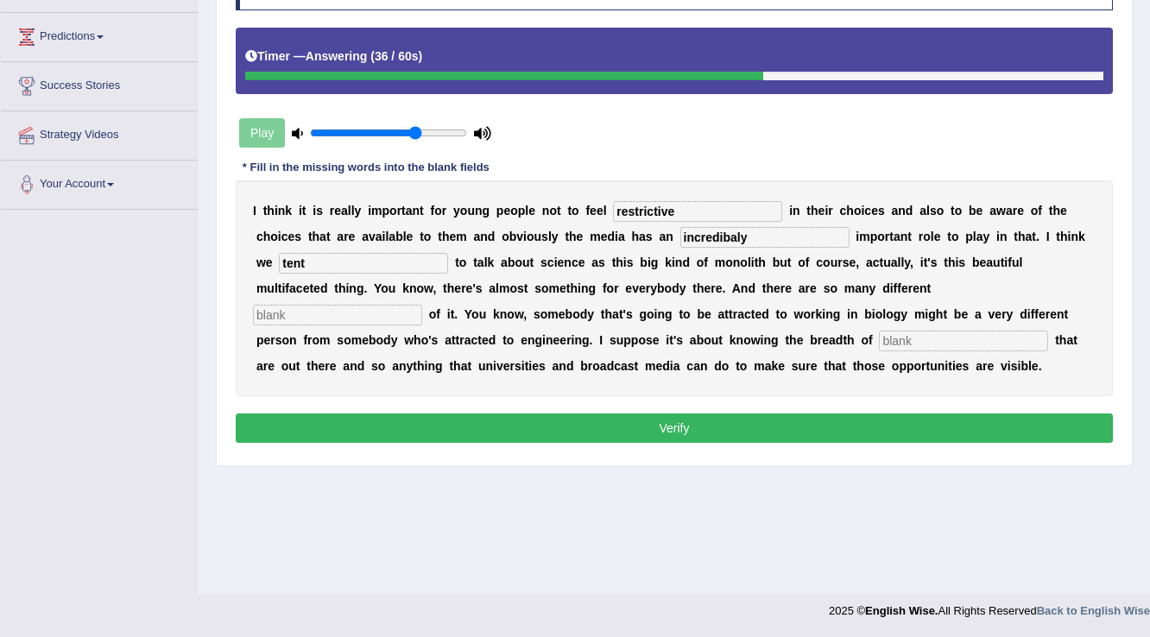
type input "tent"
click at [348, 312] on input "text" at bounding box center [337, 315] width 169 height 21
type input "aspects"
click at [970, 344] on input "text" at bounding box center [963, 341] width 169 height 21
click at [911, 337] on input "oppurtunities" at bounding box center [963, 341] width 169 height 21
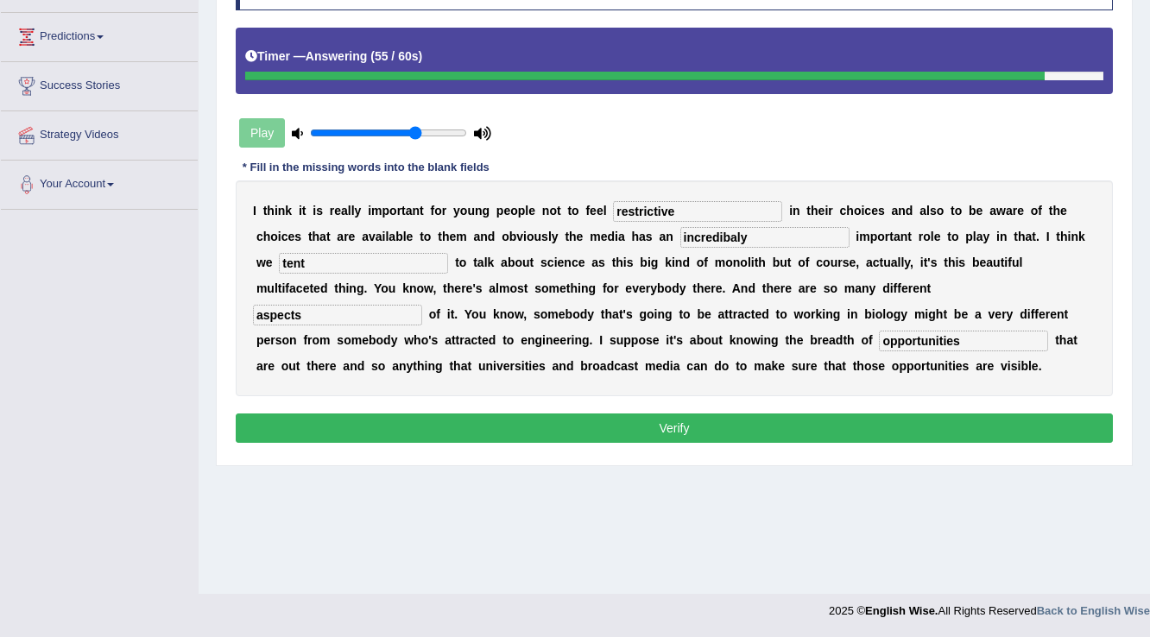
type input "opportunities"
click at [860, 413] on button "Verify" at bounding box center [674, 427] width 877 height 29
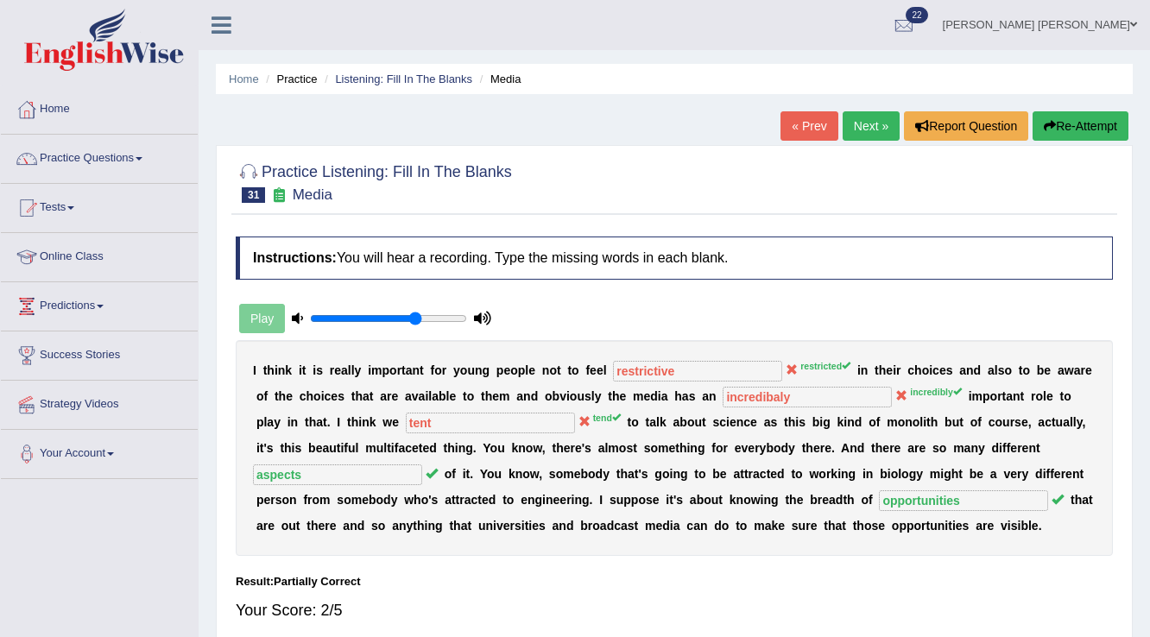
click at [856, 126] on link "Next »" at bounding box center [871, 125] width 57 height 29
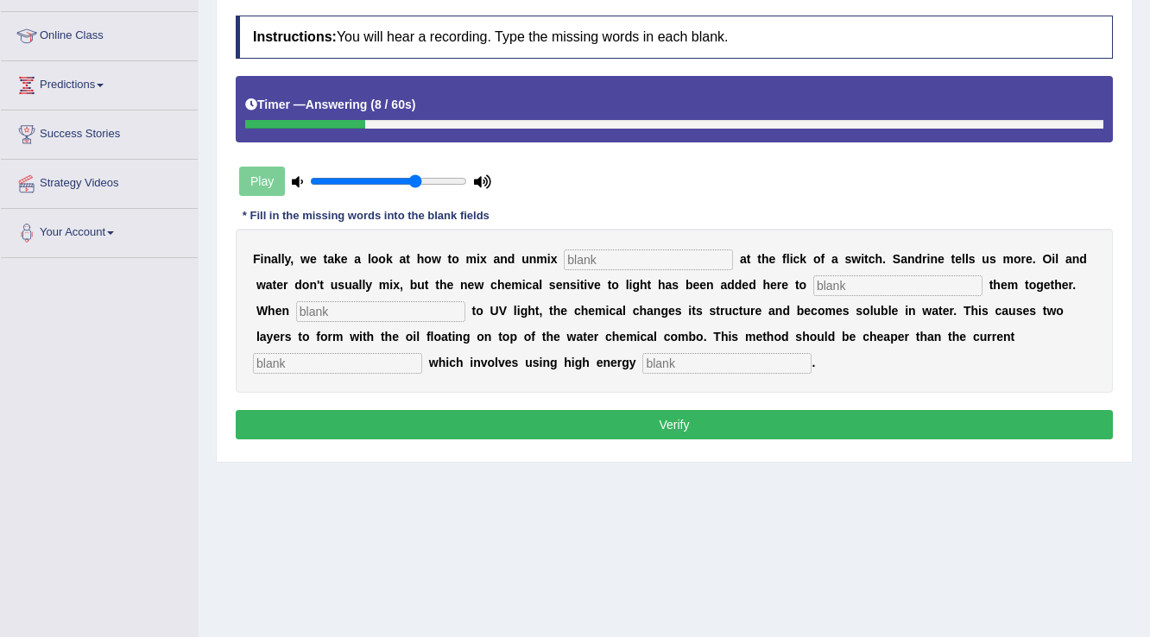
click at [611, 262] on input "text" at bounding box center [648, 259] width 169 height 21
type input "liquids"
click at [857, 282] on input "text" at bounding box center [897, 285] width 169 height 21
type input "blend"
click at [451, 308] on input "text" at bounding box center [380, 311] width 169 height 21
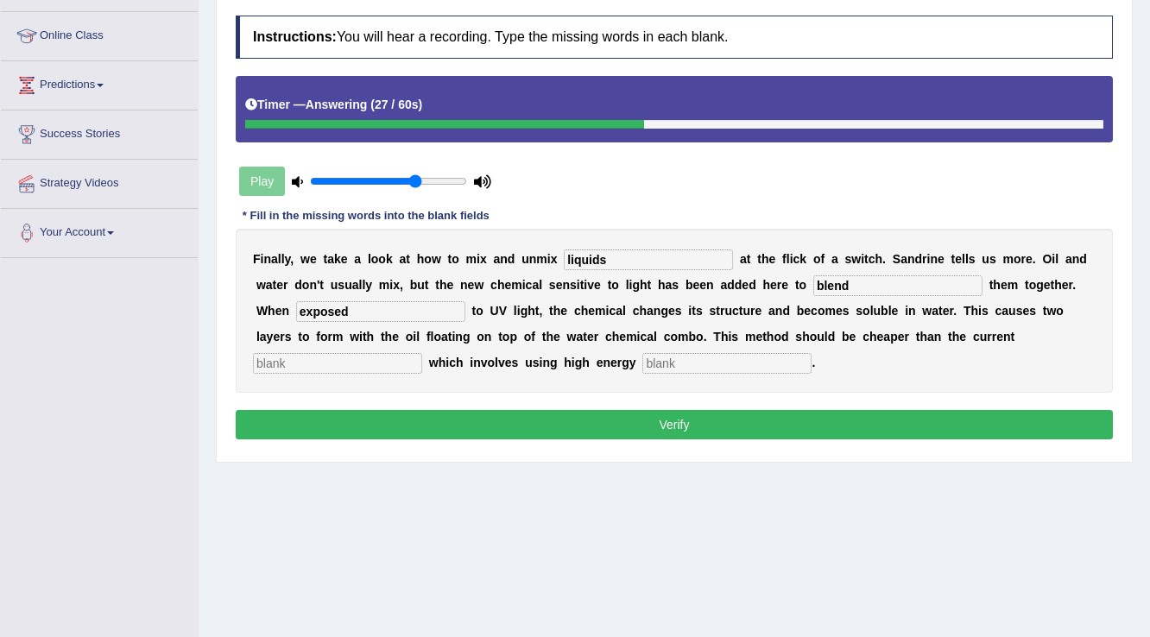
type input "exposed"
click at [353, 369] on input "text" at bounding box center [337, 363] width 169 height 21
type input "alternative"
click at [729, 363] on input "text" at bounding box center [726, 363] width 169 height 21
type input "fuels"
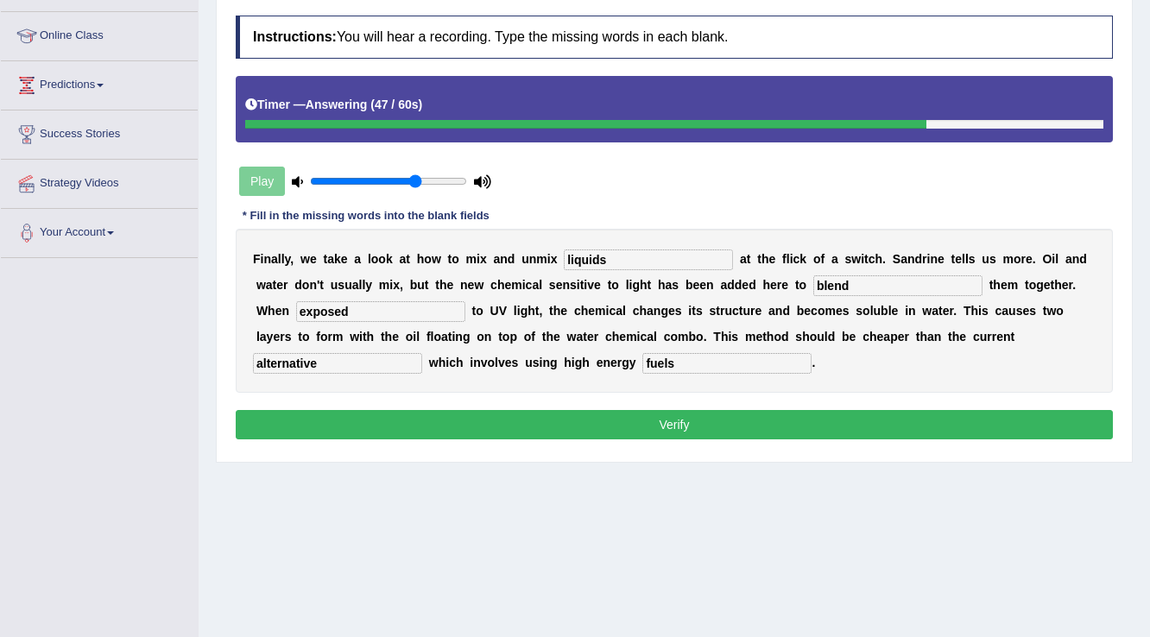
click at [711, 444] on div "Instructions: You will hear a recording. Type the missing words in each blank. …" at bounding box center [674, 229] width 886 height 445
click at [712, 428] on button "Verify" at bounding box center [674, 424] width 877 height 29
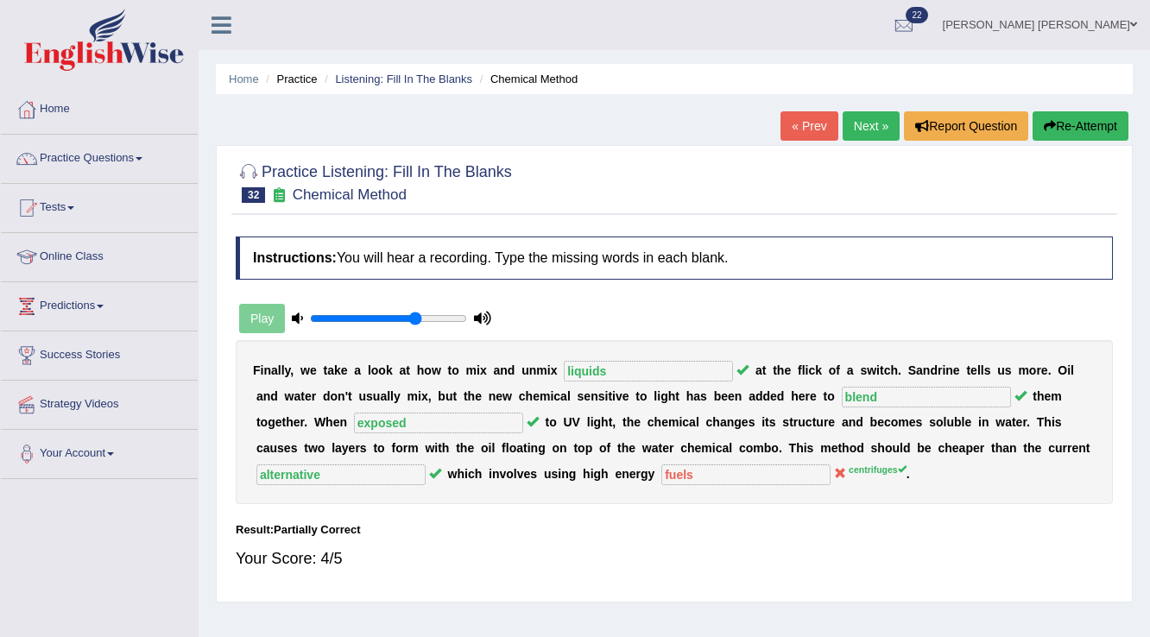
click at [870, 133] on link "Next »" at bounding box center [871, 125] width 57 height 29
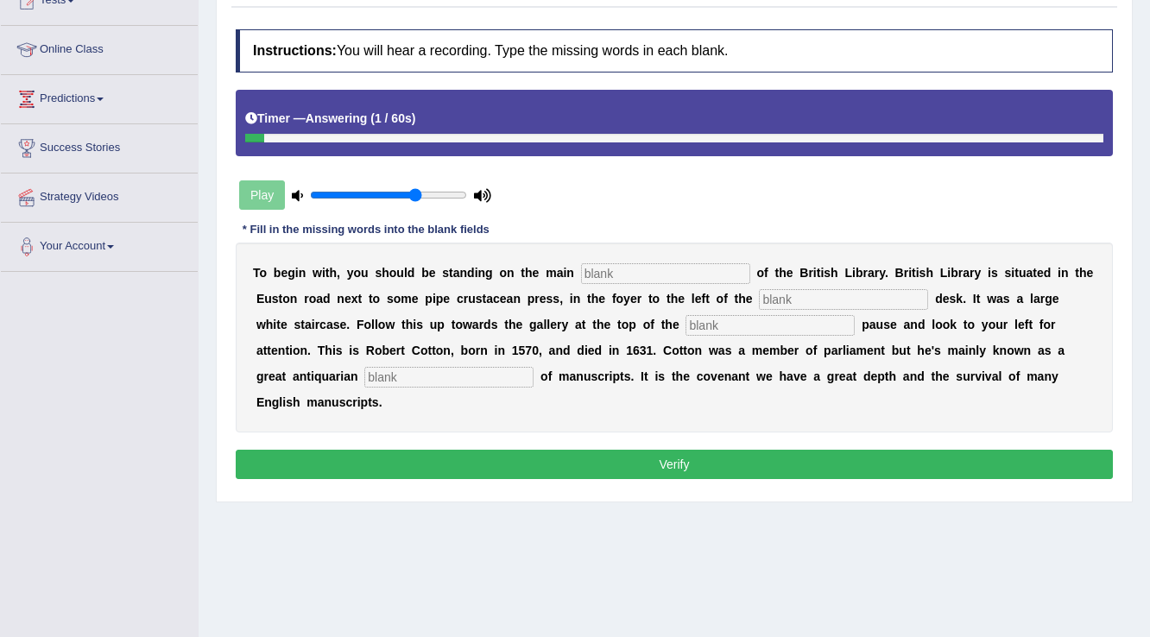
click at [613, 273] on input "text" at bounding box center [665, 273] width 169 height 21
type input "floor"
click at [773, 294] on input "text" at bounding box center [843, 299] width 169 height 21
type input "information"
click at [739, 321] on input "text" at bounding box center [769, 325] width 169 height 21
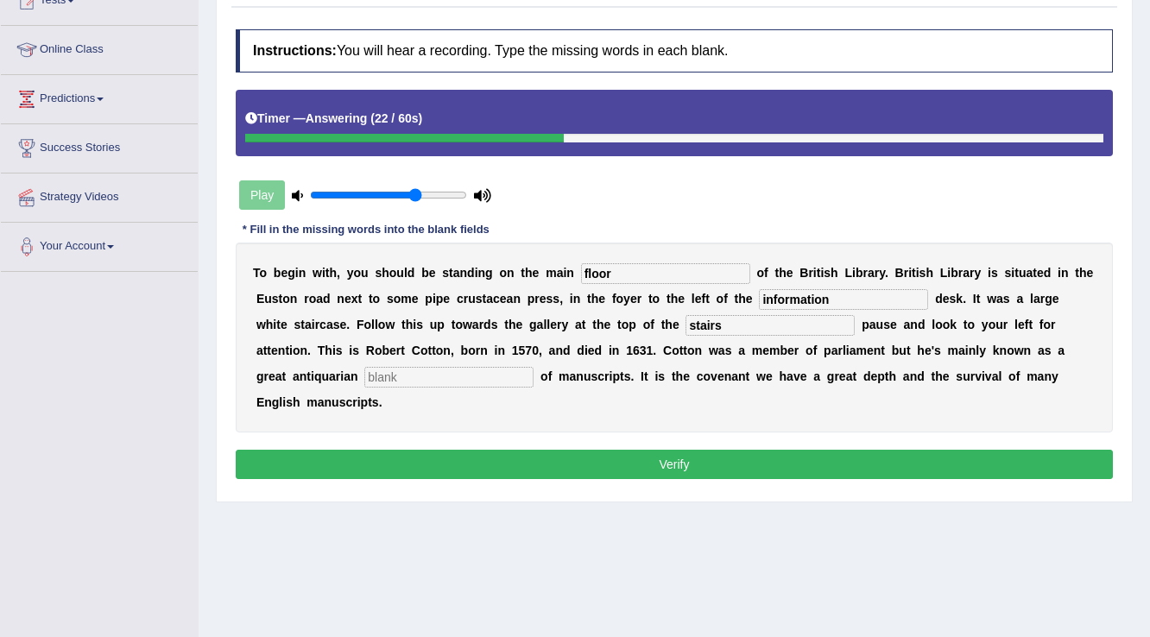
type input "stairs"
click at [514, 369] on input "text" at bounding box center [448, 377] width 169 height 21
type input "incollector"
click at [505, 464] on button "Verify" at bounding box center [674, 464] width 877 height 29
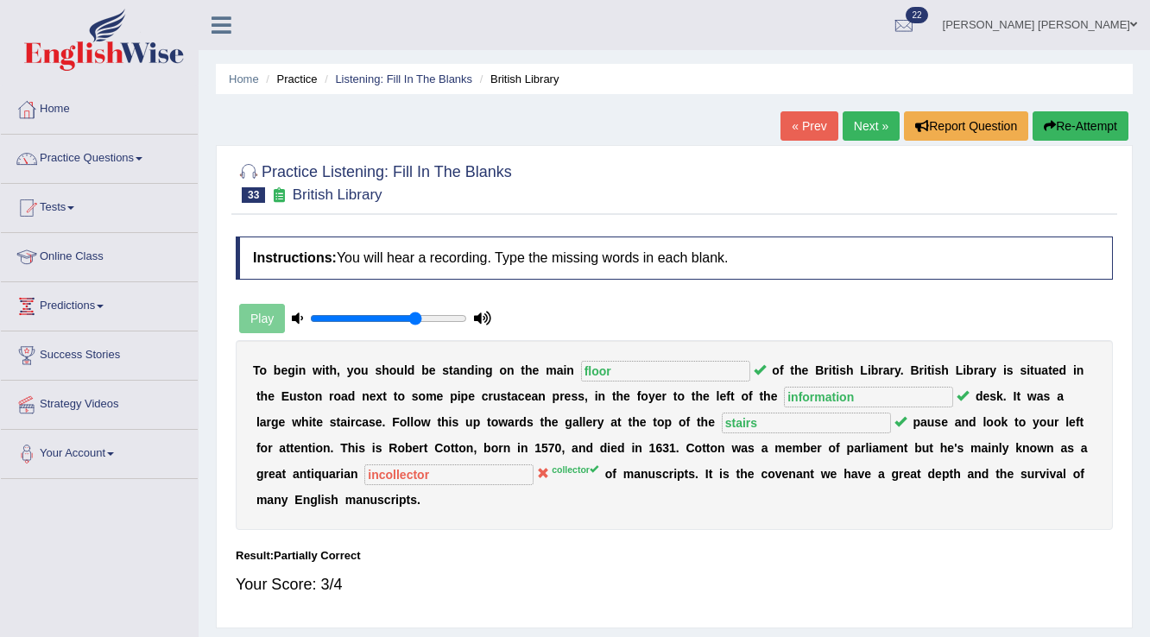
click at [869, 122] on link "Next »" at bounding box center [871, 125] width 57 height 29
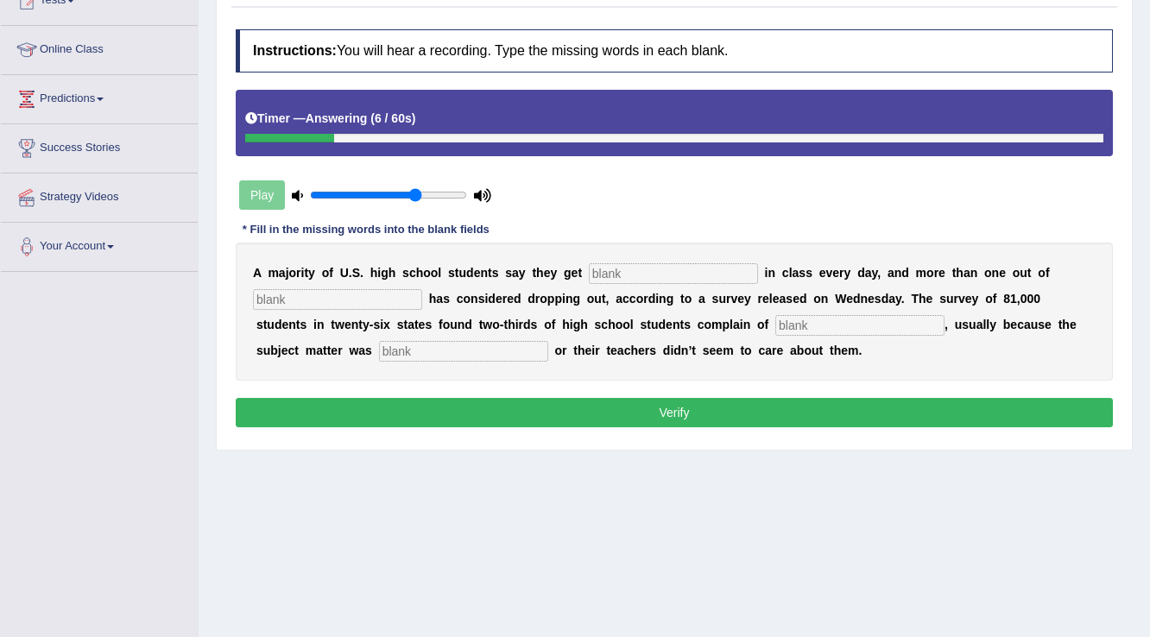
click at [721, 272] on input "text" at bounding box center [673, 273] width 169 height 21
type input "bored"
click at [294, 304] on input "text" at bounding box center [337, 299] width 169 height 21
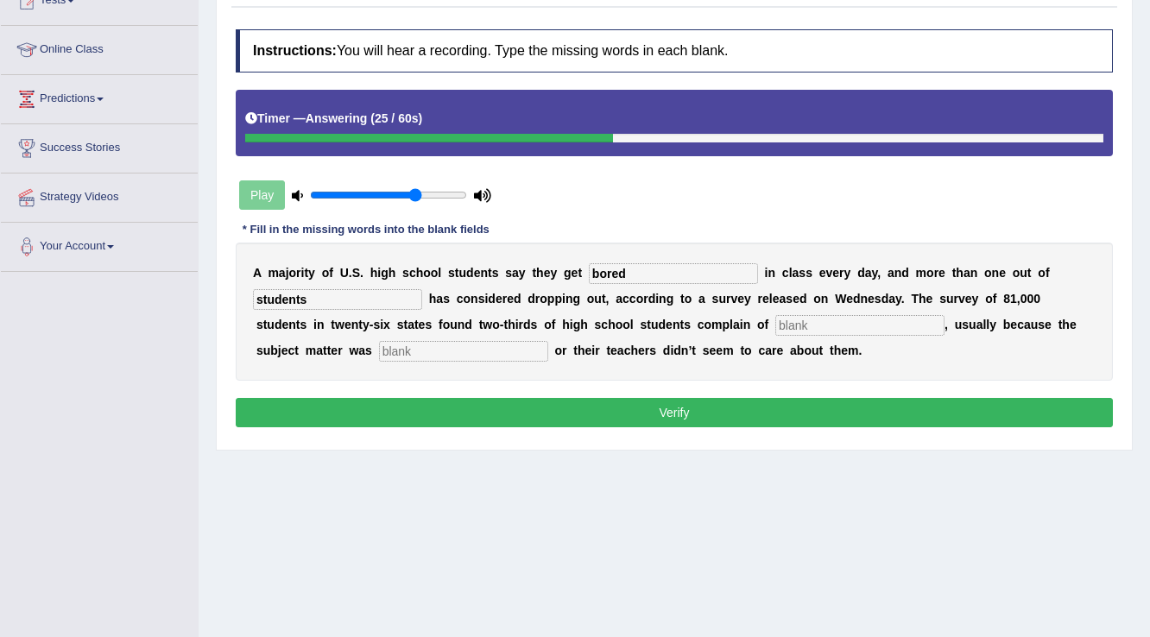
type input "students"
click at [820, 318] on input "text" at bounding box center [859, 325] width 169 height 21
click at [797, 321] on input "bordam" at bounding box center [859, 325] width 169 height 21
click at [517, 344] on input "text" at bounding box center [463, 351] width 169 height 21
click at [835, 321] on input "boredam" at bounding box center [859, 325] width 169 height 21
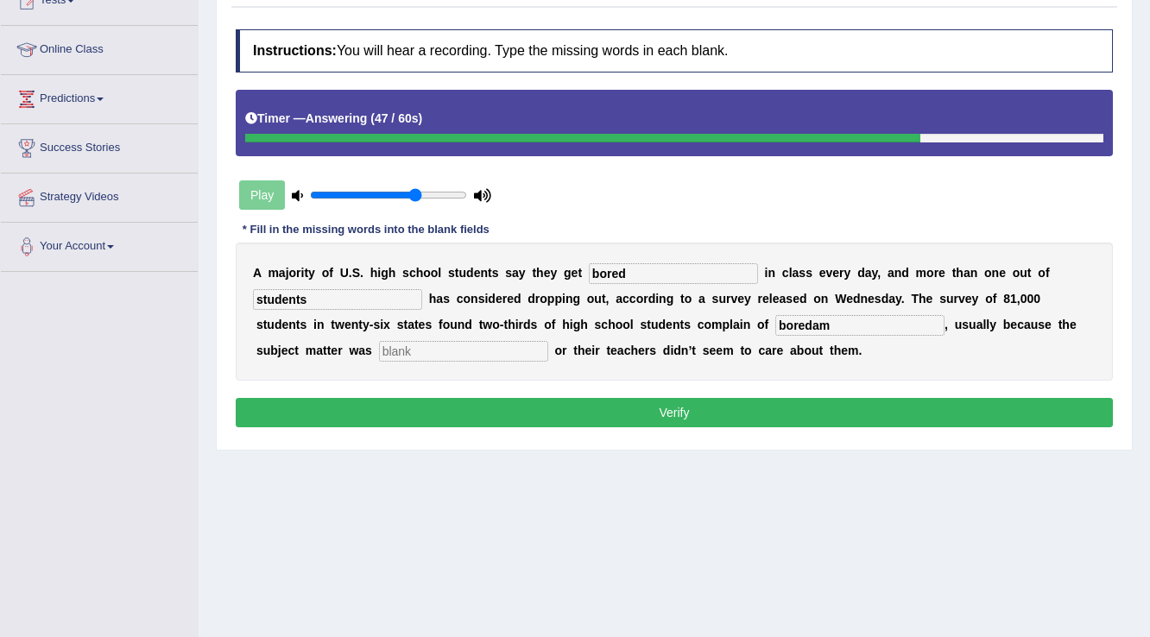
click at [800, 323] on input "boredam" at bounding box center [859, 325] width 169 height 21
click at [815, 323] on input "boredam" at bounding box center [859, 325] width 169 height 21
type input "boredom"
click at [490, 350] on input "text" at bounding box center [463, 351] width 169 height 21
type input "irralivant"
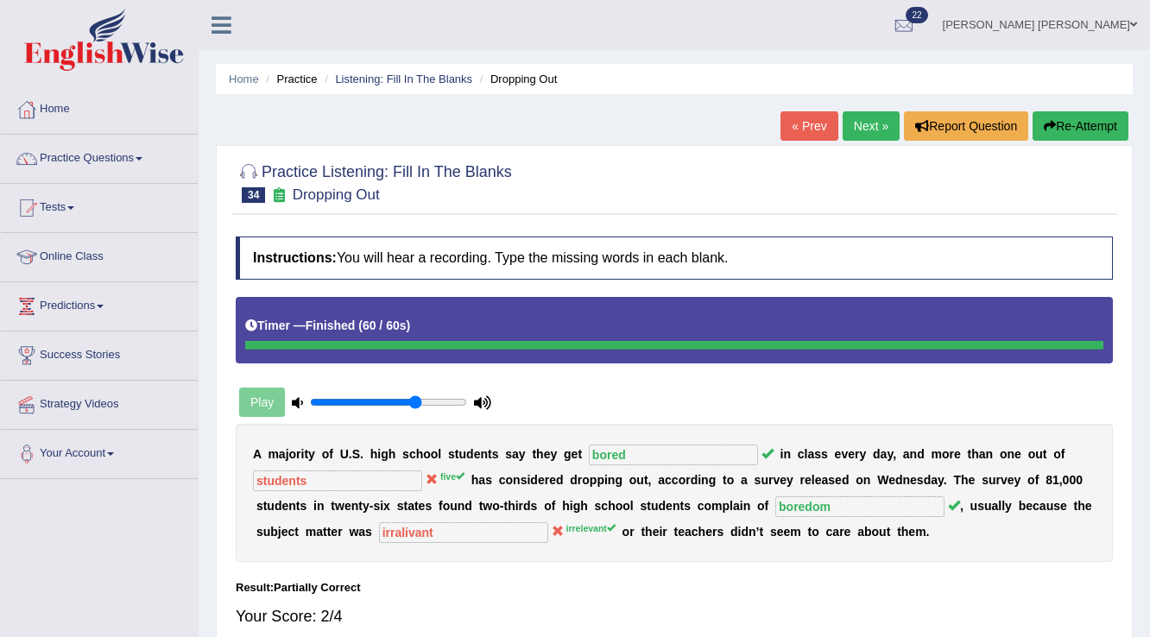
click at [1114, 22] on link "[PERSON_NAME] [PERSON_NAME]" at bounding box center [1040, 22] width 220 height 45
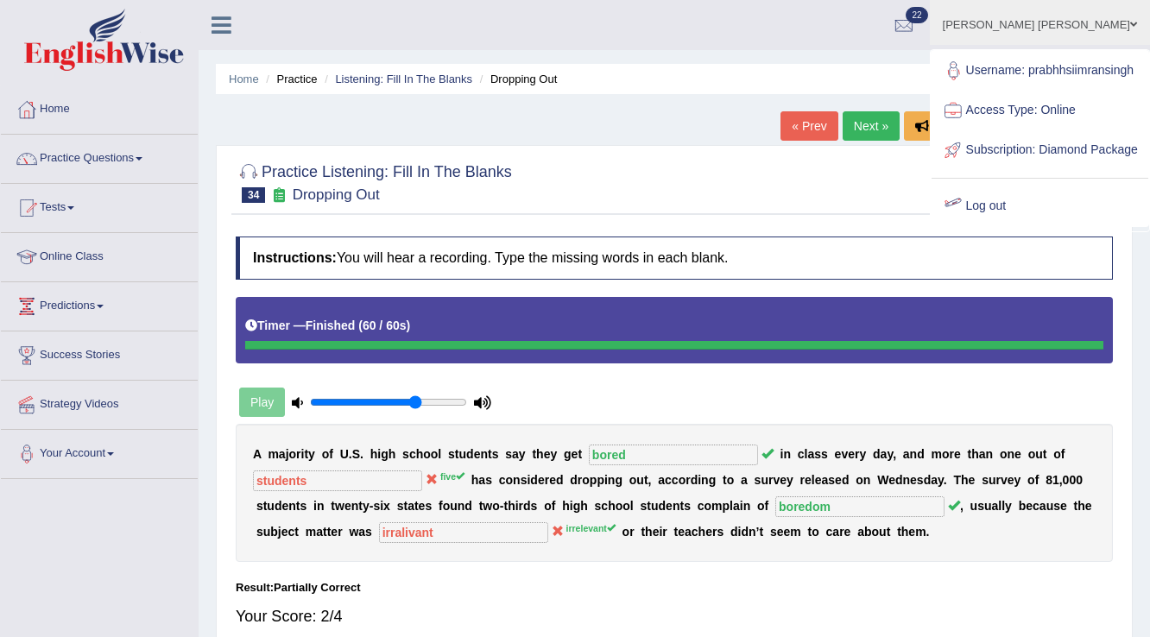
click at [1018, 226] on link "Log out" at bounding box center [1039, 206] width 217 height 40
